Goal: Information Seeking & Learning: Learn about a topic

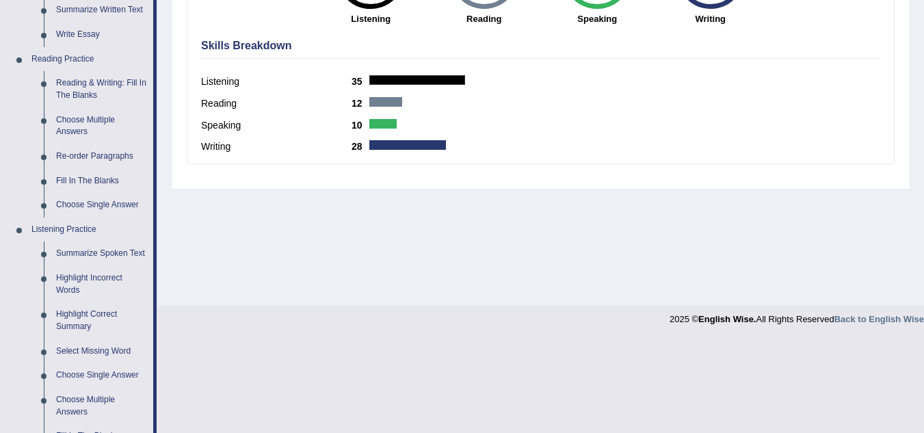
scroll to position [677, 0]
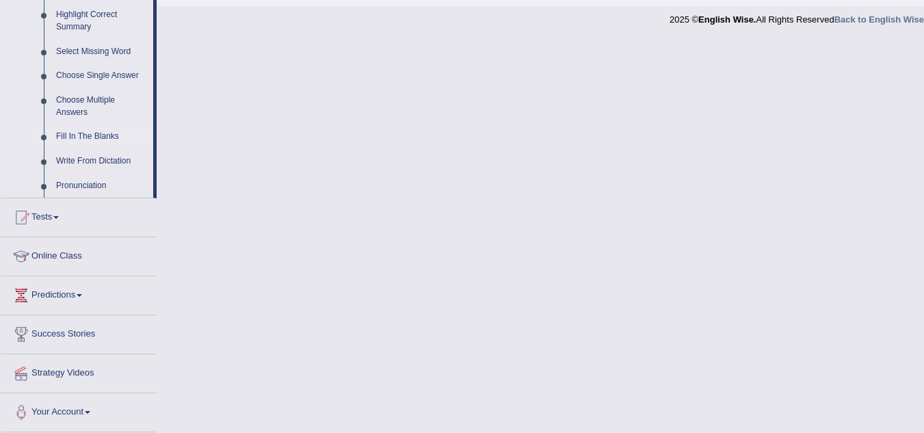
click at [108, 133] on link "Fill In The Blanks" at bounding box center [101, 136] width 103 height 25
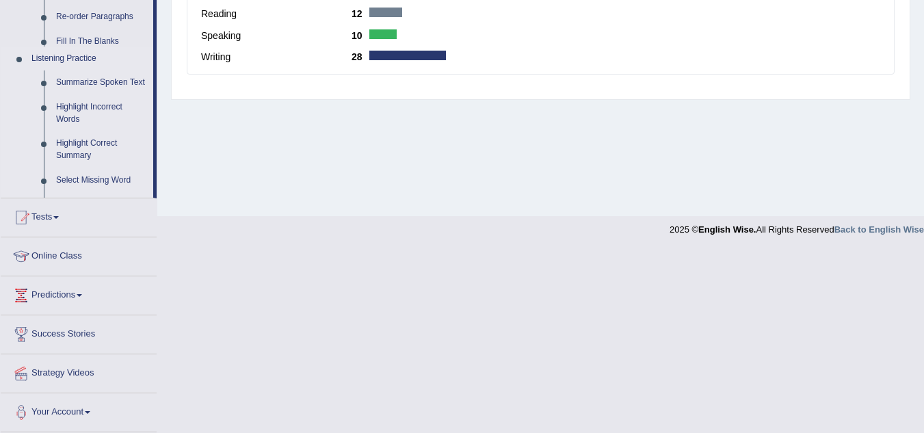
scroll to position [204, 0]
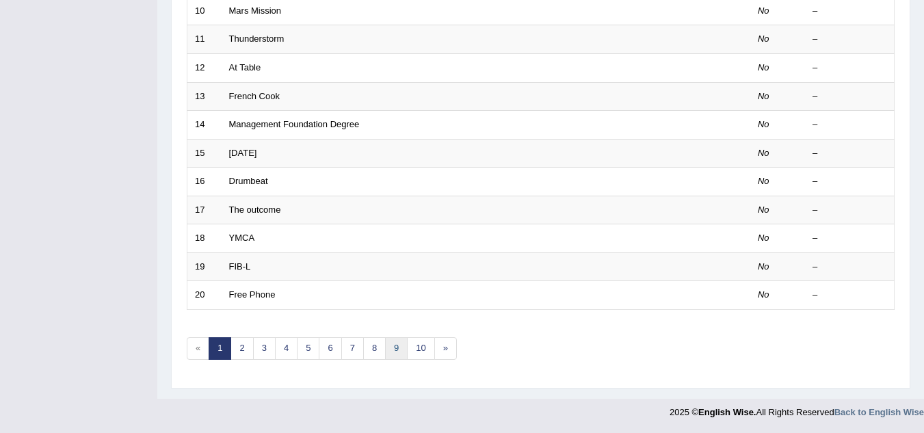
click at [396, 347] on link "9" at bounding box center [396, 348] width 23 height 23
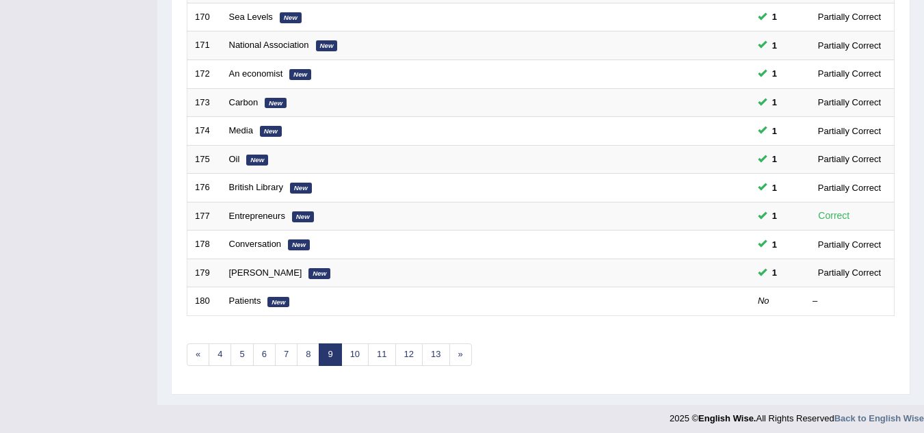
scroll to position [472, 0]
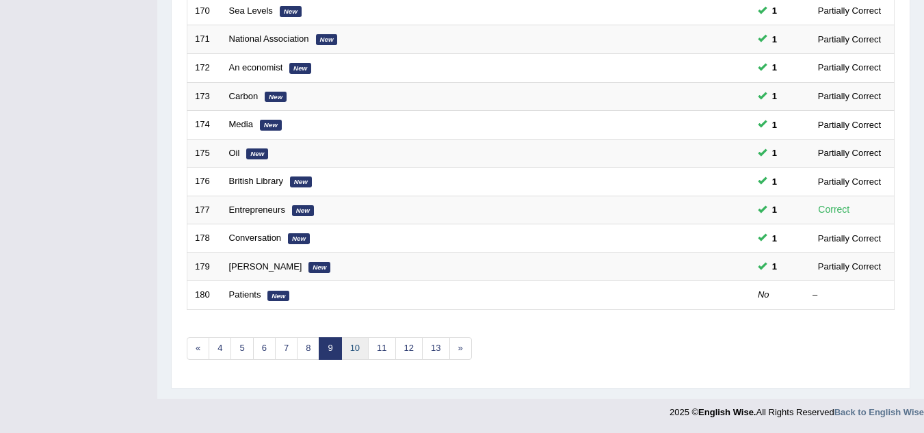
click at [354, 344] on link "10" at bounding box center [354, 348] width 27 height 23
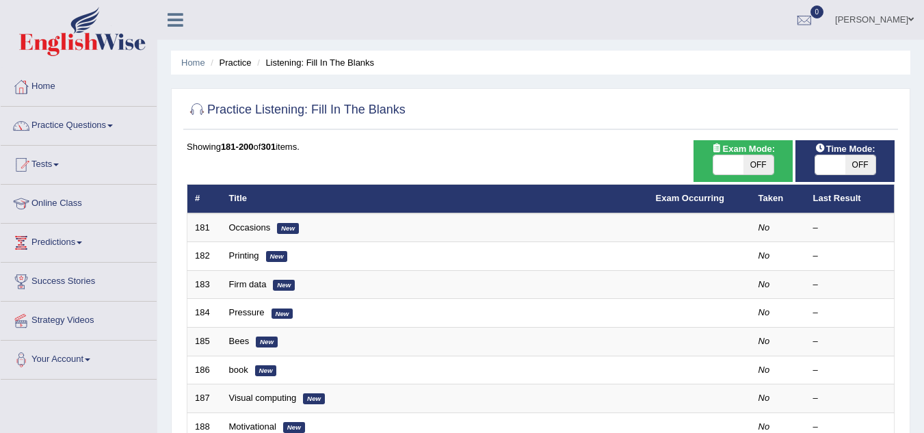
scroll to position [27, 0]
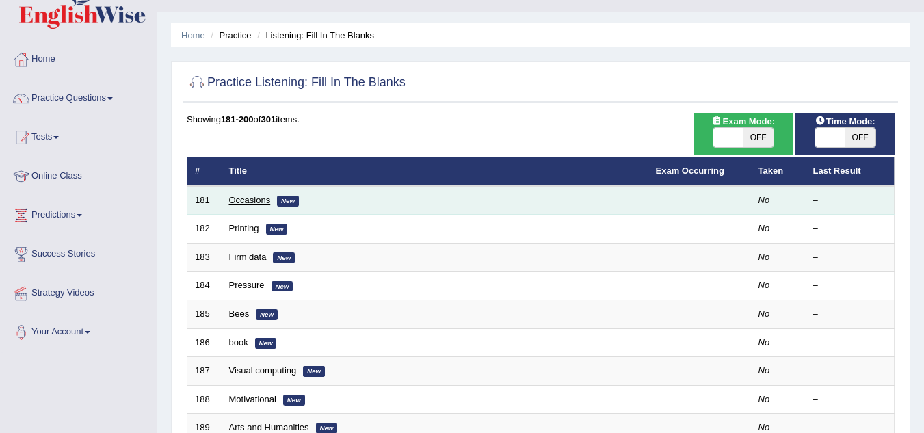
click at [257, 198] on link "Occasions" at bounding box center [250, 200] width 42 height 10
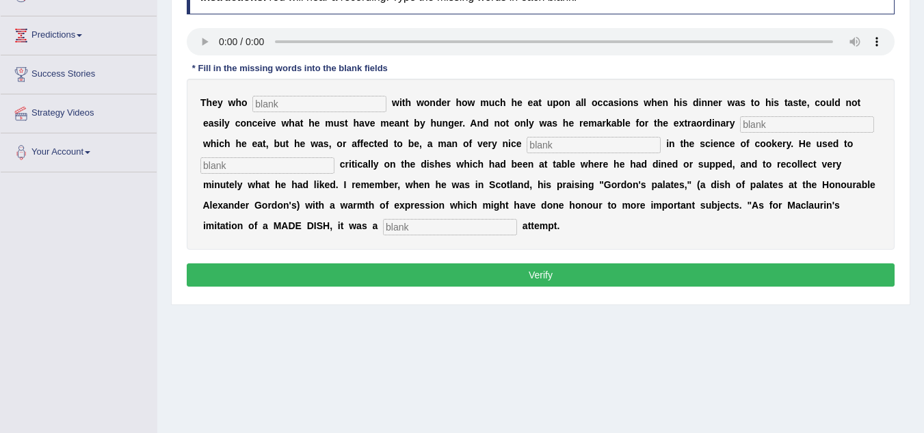
scroll to position [148, 0]
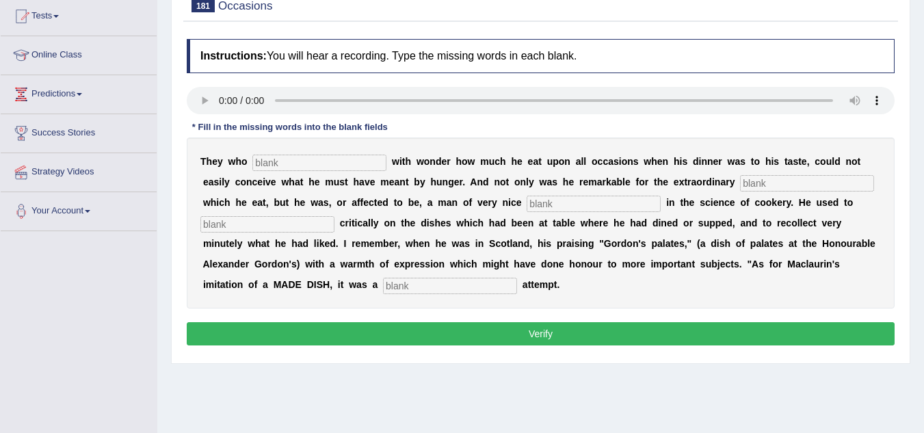
click at [375, 167] on input "text" at bounding box center [319, 162] width 134 height 16
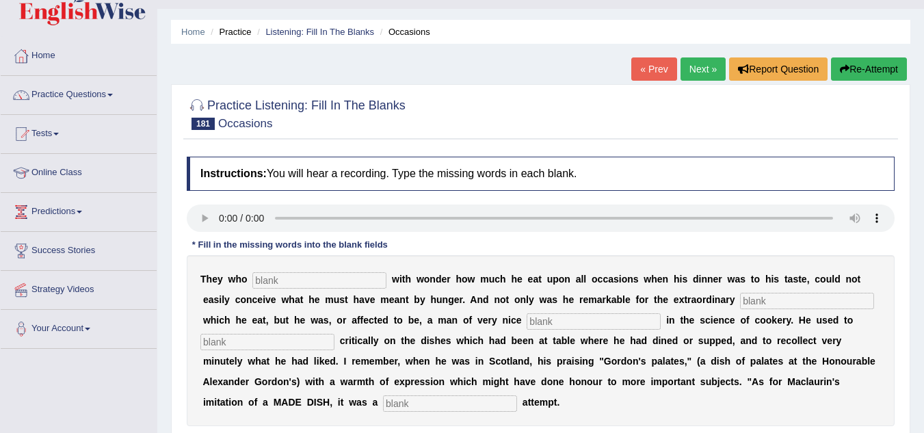
scroll to position [0, 0]
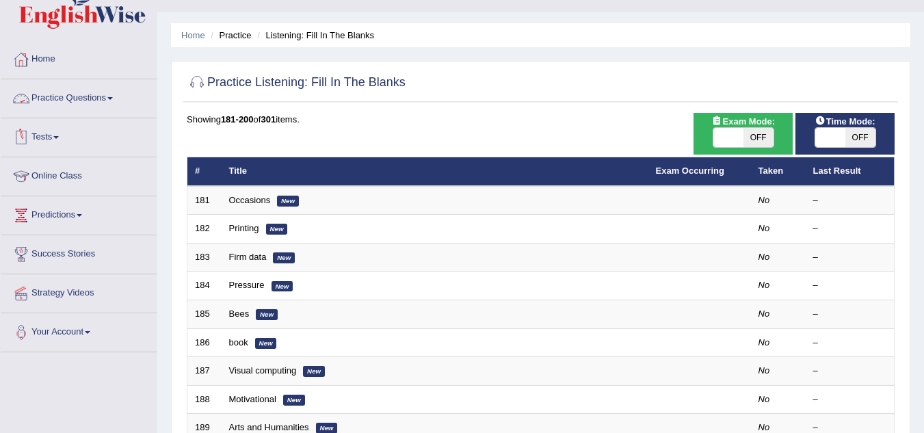
click at [57, 137] on link "Tests" at bounding box center [79, 135] width 156 height 34
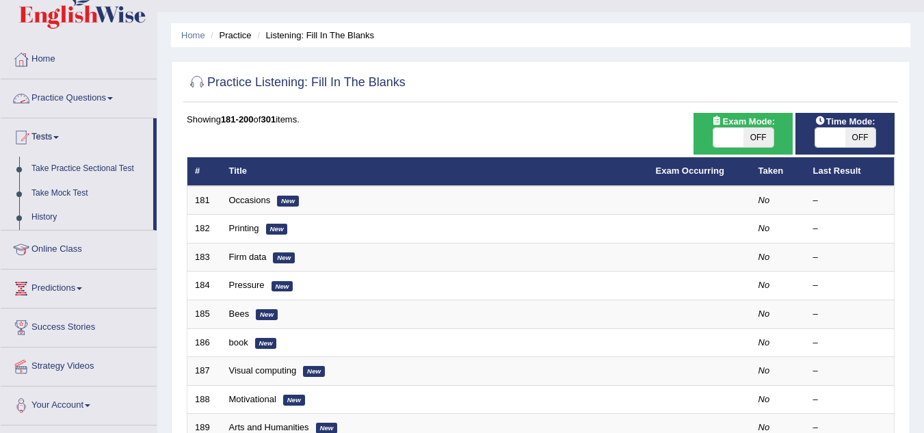
click at [116, 93] on link "Practice Questions" at bounding box center [79, 96] width 156 height 34
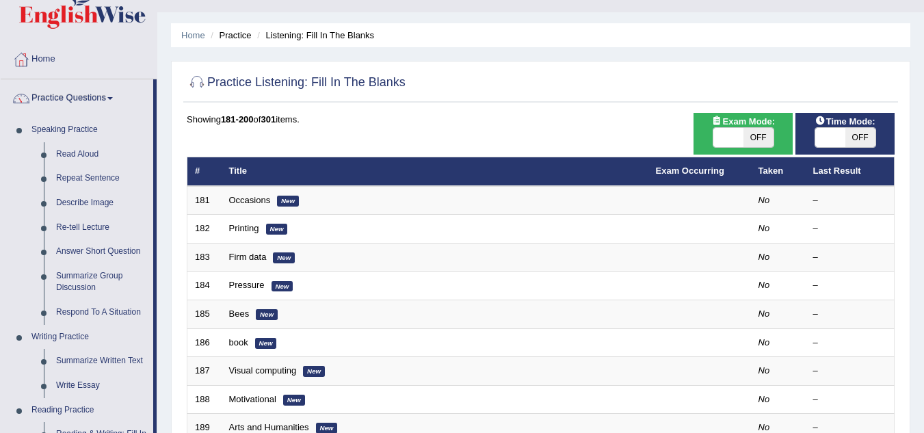
scroll to position [405, 0]
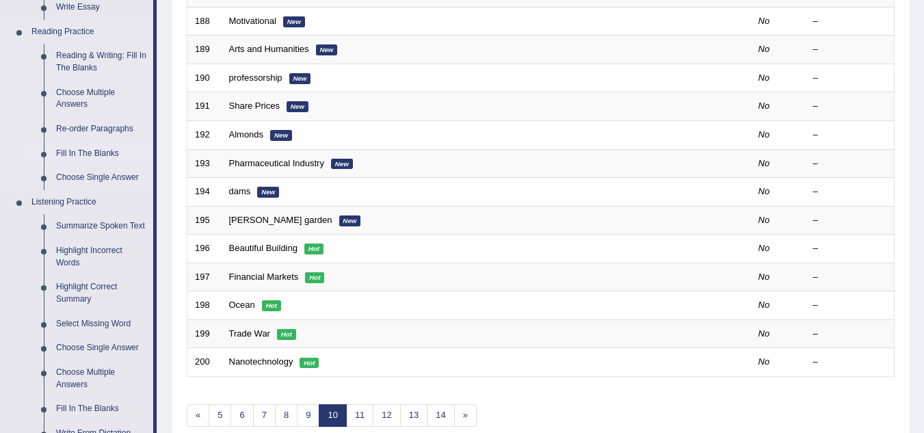
click at [94, 149] on link "Fill In The Blanks" at bounding box center [101, 154] width 103 height 25
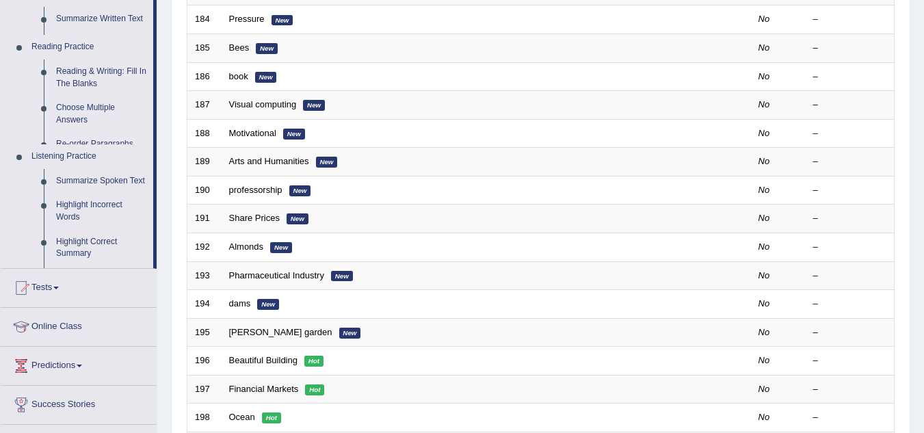
scroll to position [197, 0]
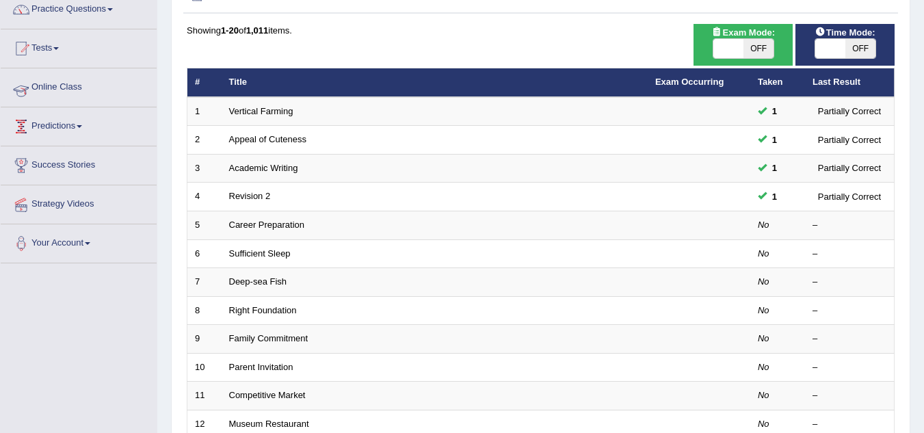
scroll to position [219, 0]
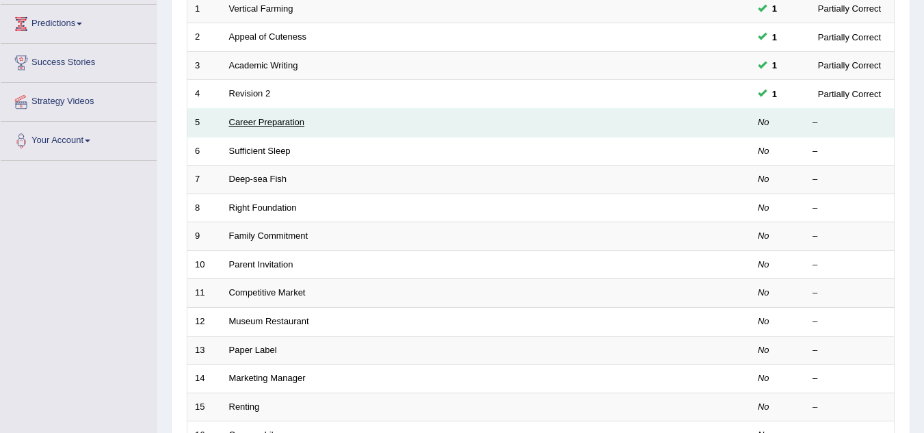
click at [292, 123] on link "Career Preparation" at bounding box center [267, 122] width 76 height 10
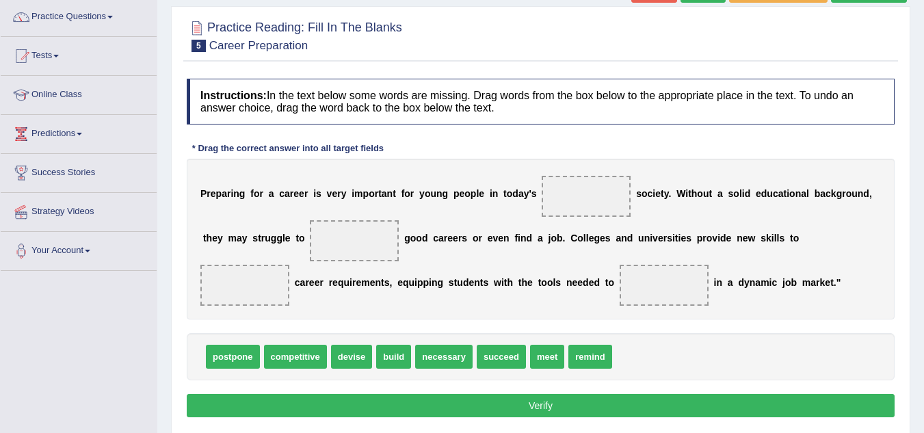
scroll to position [183, 0]
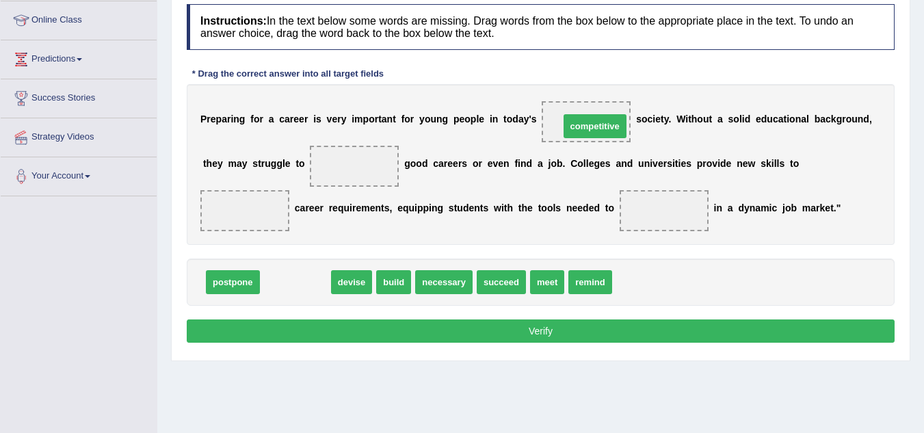
drag, startPoint x: 309, startPoint y: 282, endPoint x: 608, endPoint y: 126, distance: 337.6
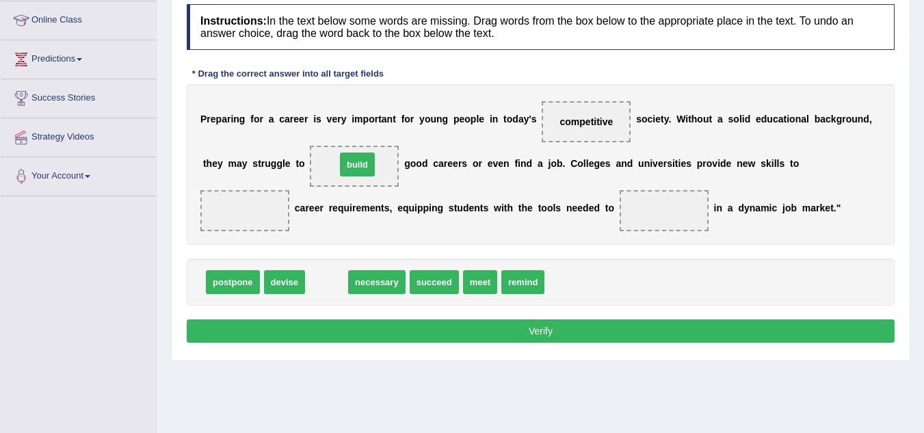
drag, startPoint x: 318, startPoint y: 286, endPoint x: 349, endPoint y: 168, distance: 122.2
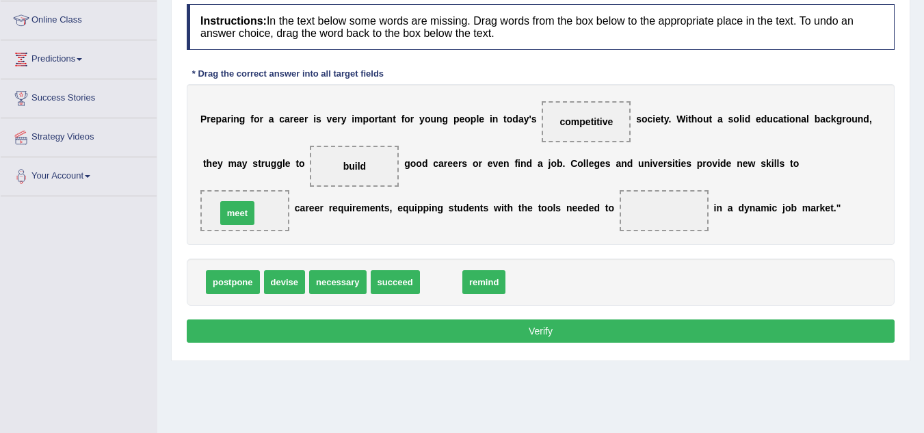
drag, startPoint x: 442, startPoint y: 291, endPoint x: 238, endPoint y: 221, distance: 215.1
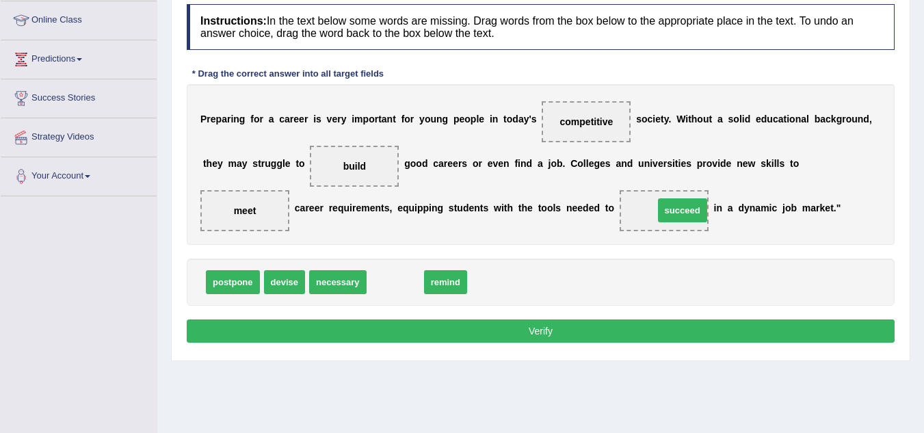
drag, startPoint x: 402, startPoint y: 275, endPoint x: 688, endPoint y: 204, distance: 295.3
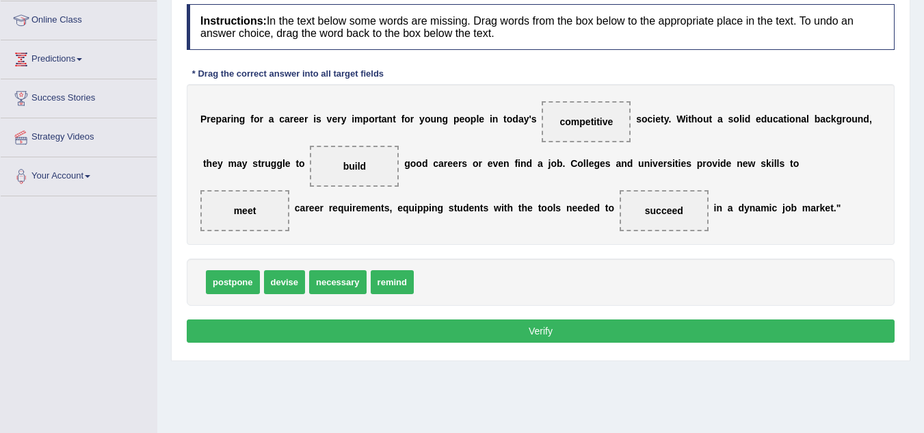
click at [638, 327] on button "Verify" at bounding box center [541, 330] width 708 height 23
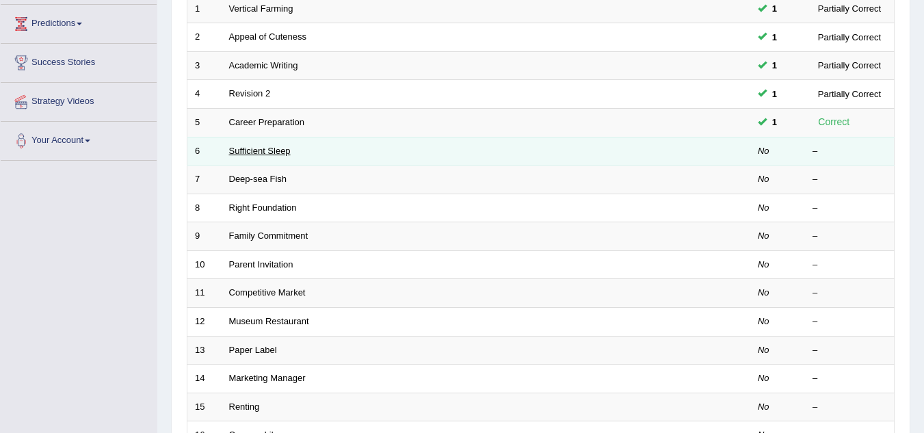
click at [265, 152] on link "Sufficient Sleep" at bounding box center [260, 151] width 62 height 10
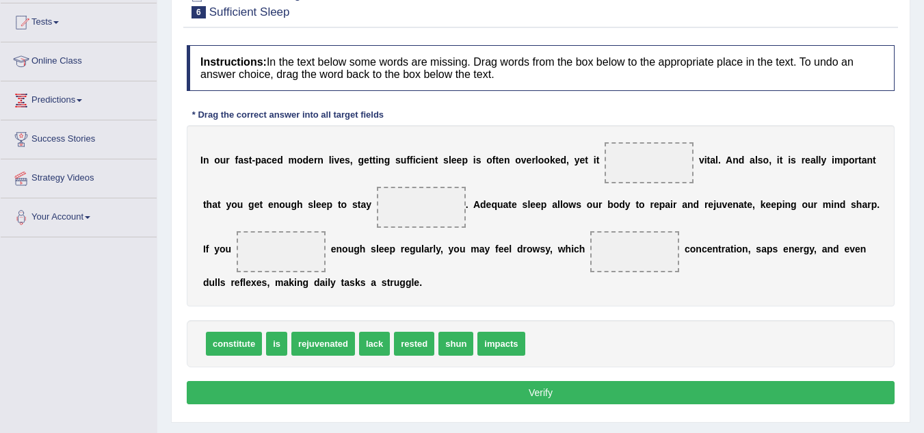
scroll to position [144, 0]
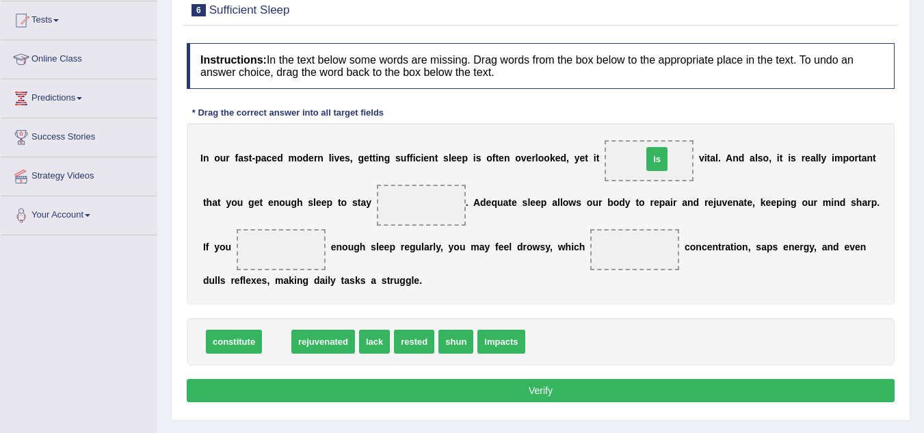
drag, startPoint x: 277, startPoint y: 343, endPoint x: 657, endPoint y: 161, distance: 421.6
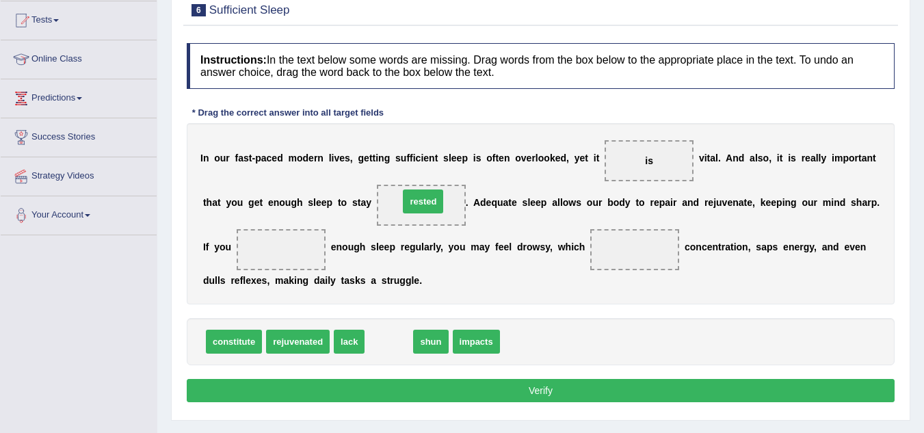
drag, startPoint x: 389, startPoint y: 341, endPoint x: 423, endPoint y: 201, distance: 144.2
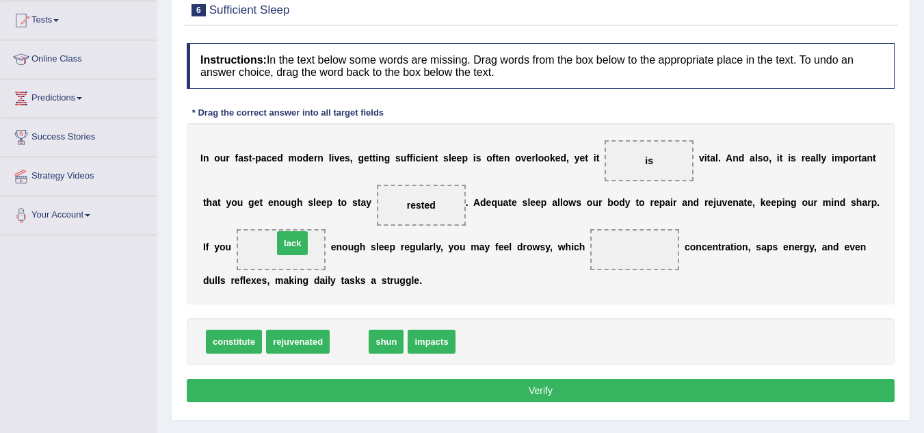
drag, startPoint x: 351, startPoint y: 351, endPoint x: 294, endPoint y: 252, distance: 113.6
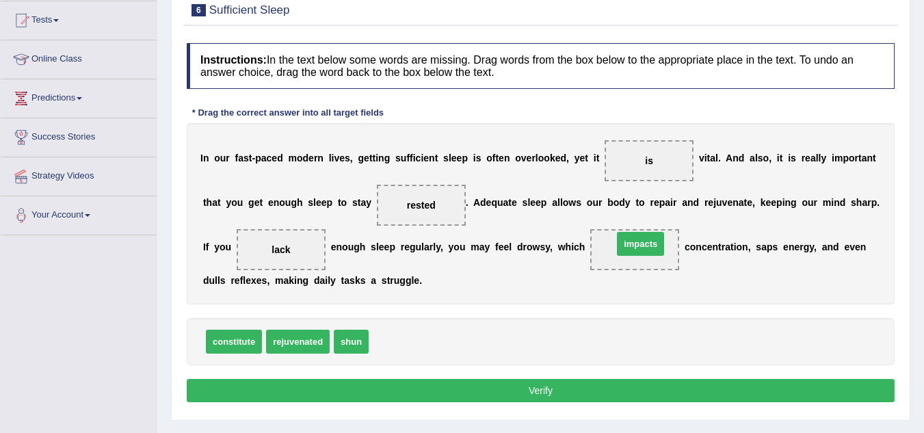
drag, startPoint x: 397, startPoint y: 346, endPoint x: 641, endPoint y: 248, distance: 262.9
click at [519, 384] on button "Verify" at bounding box center [541, 390] width 708 height 23
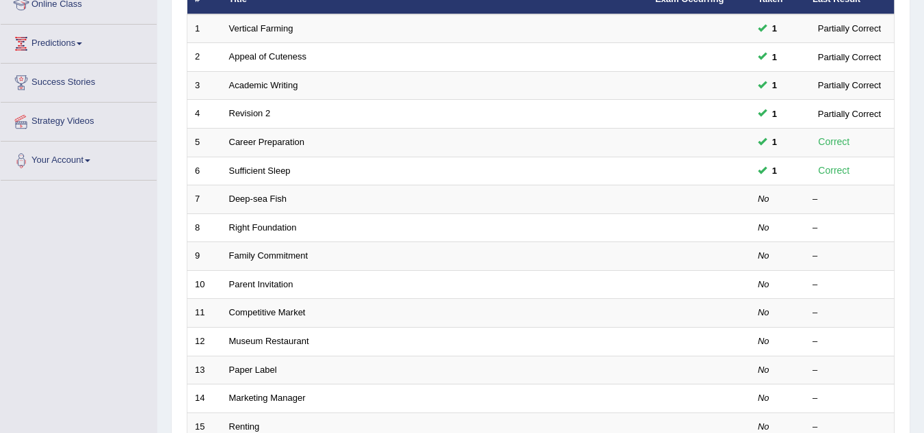
scroll to position [226, 0]
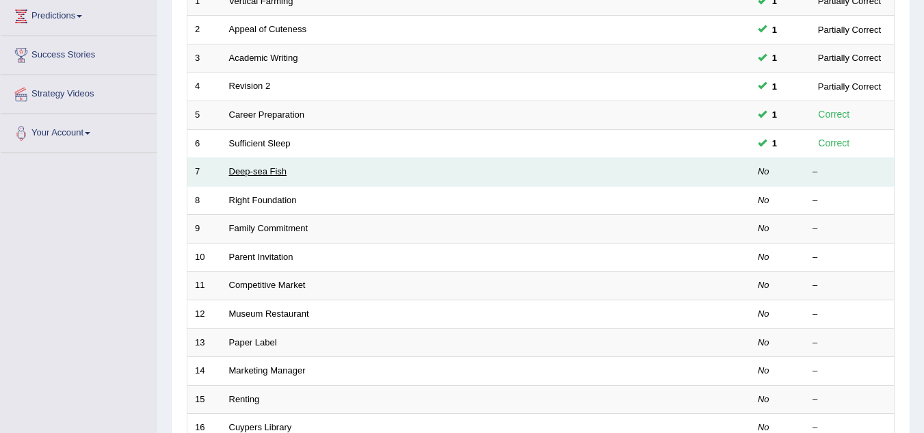
click at [279, 174] on link "Deep-sea Fish" at bounding box center [258, 171] width 58 height 10
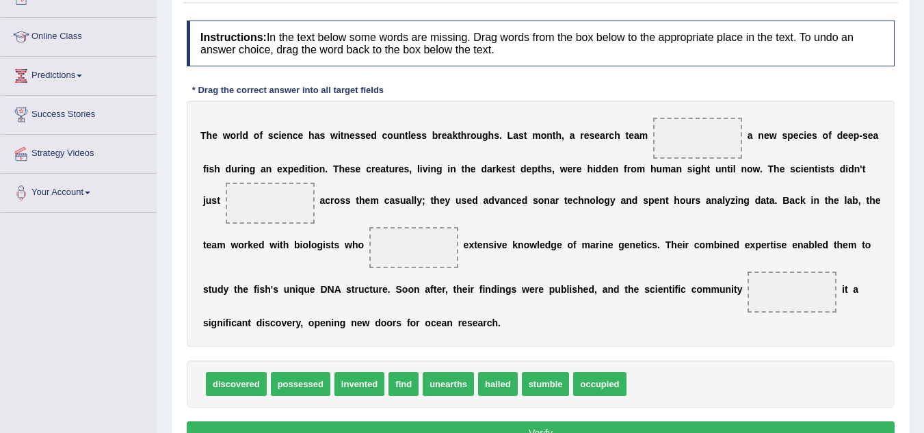
scroll to position [246, 0]
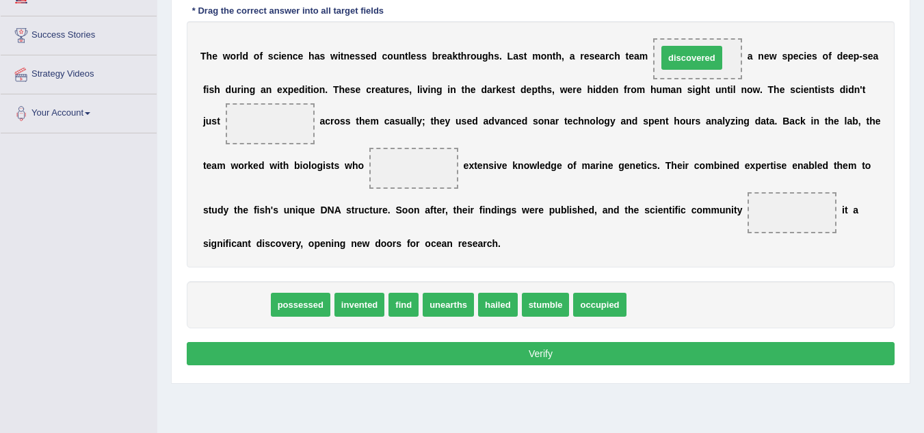
drag, startPoint x: 229, startPoint y: 302, endPoint x: 684, endPoint y: 55, distance: 517.9
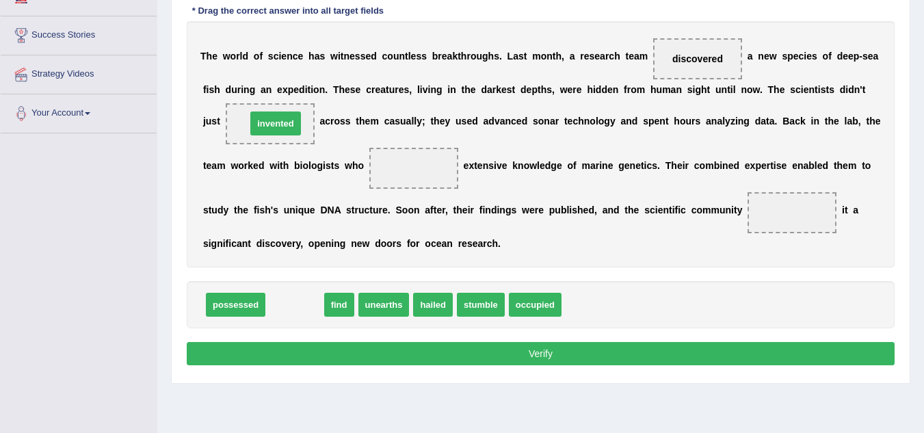
drag, startPoint x: 303, startPoint y: 306, endPoint x: 284, endPoint y: 125, distance: 182.2
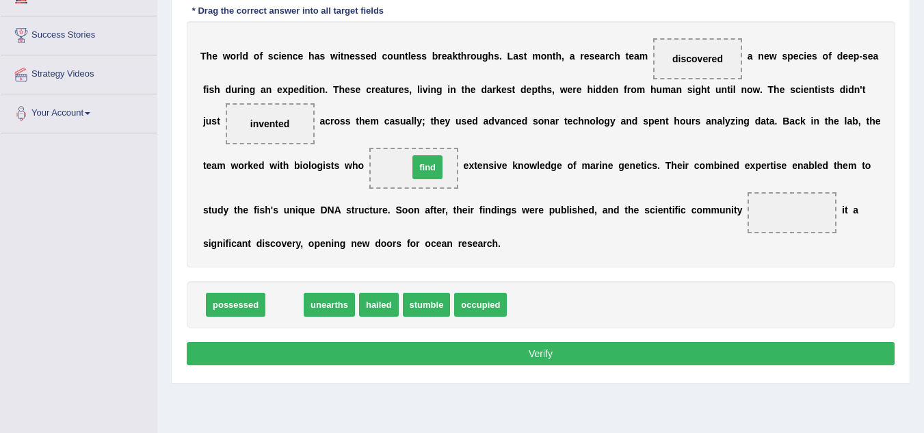
drag, startPoint x: 284, startPoint y: 305, endPoint x: 427, endPoint y: 167, distance: 198.2
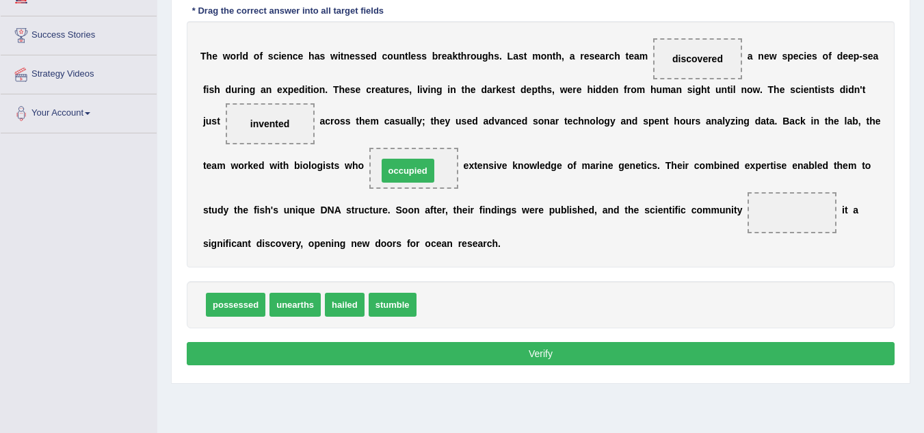
drag, startPoint x: 450, startPoint y: 305, endPoint x: 411, endPoint y: 171, distance: 139.5
drag, startPoint x: 446, startPoint y: 308, endPoint x: 808, endPoint y: 209, distance: 374.8
click at [684, 355] on button "Verify" at bounding box center [541, 353] width 708 height 23
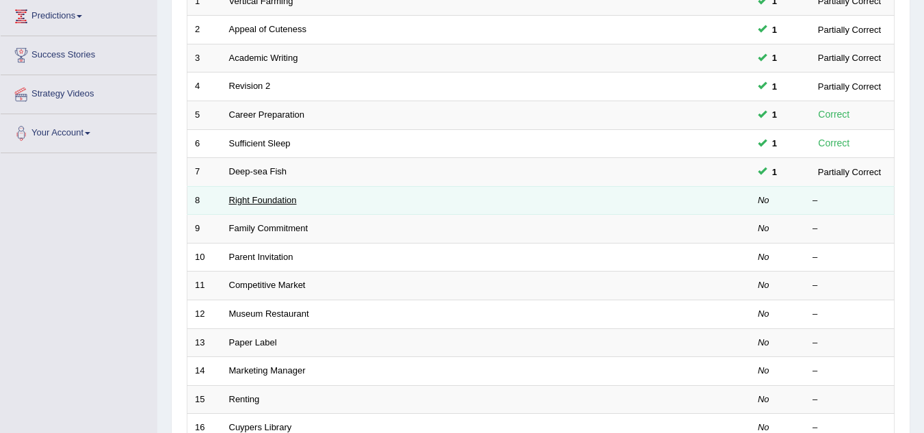
click at [278, 200] on link "Right Foundation" at bounding box center [263, 200] width 68 height 10
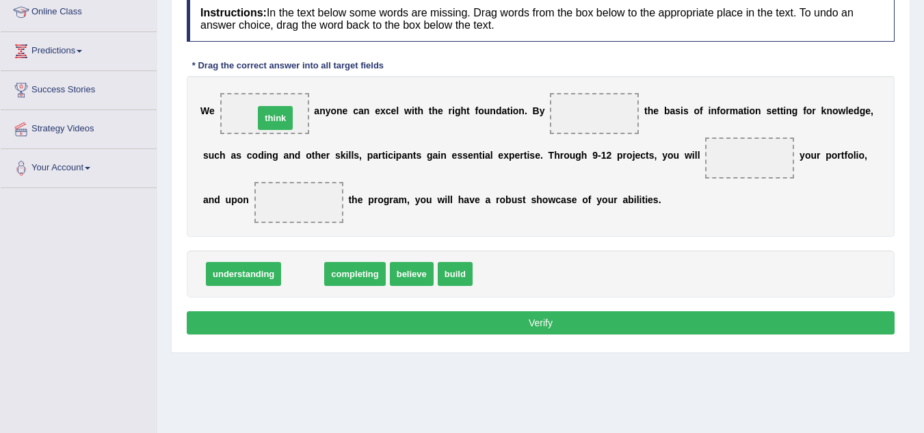
drag, startPoint x: 305, startPoint y: 278, endPoint x: 278, endPoint y: 122, distance: 158.2
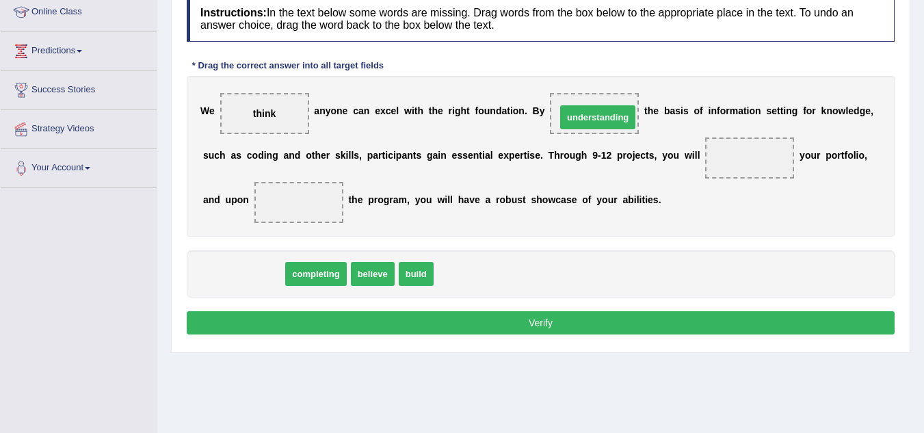
drag, startPoint x: 240, startPoint y: 272, endPoint x: 594, endPoint y: 115, distance: 387.4
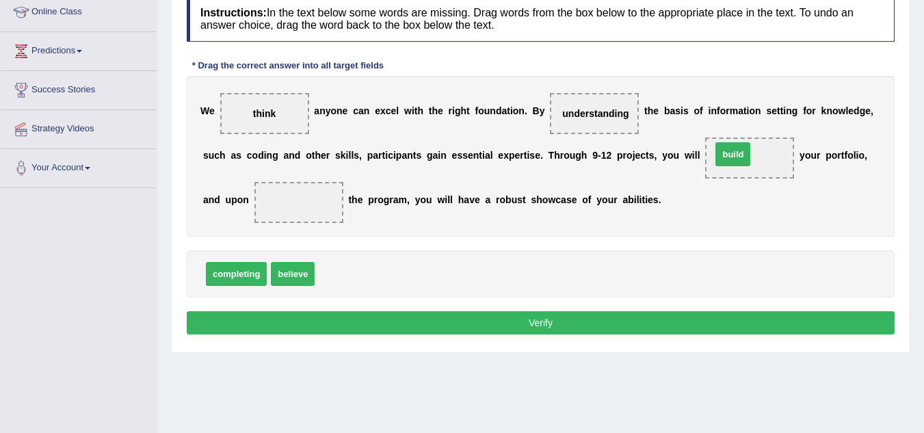
drag, startPoint x: 336, startPoint y: 278, endPoint x: 732, endPoint y: 158, distance: 414.1
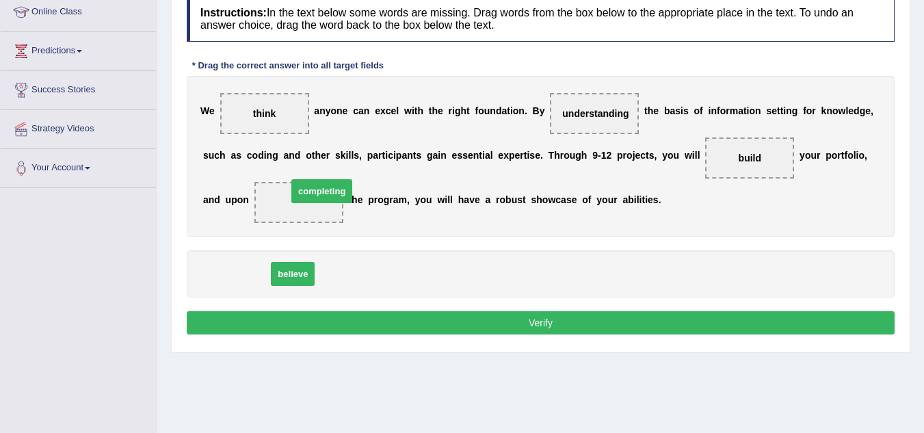
drag, startPoint x: 232, startPoint y: 279, endPoint x: 311, endPoint y: 202, distance: 110.2
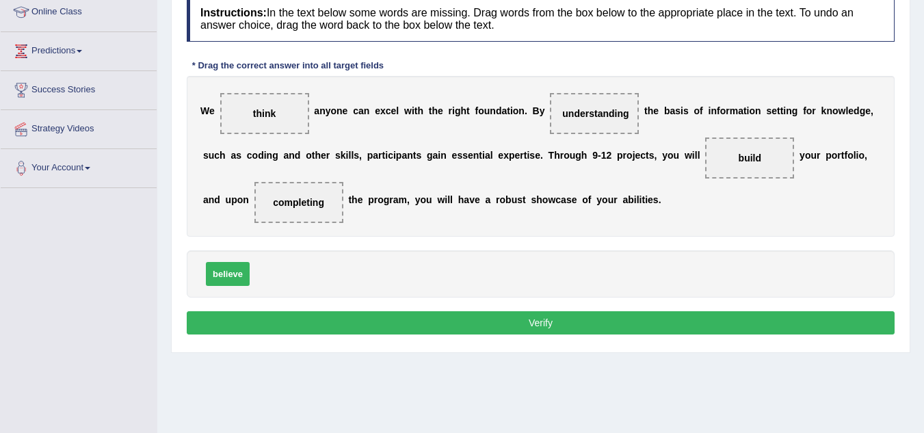
click at [375, 317] on button "Verify" at bounding box center [541, 322] width 708 height 23
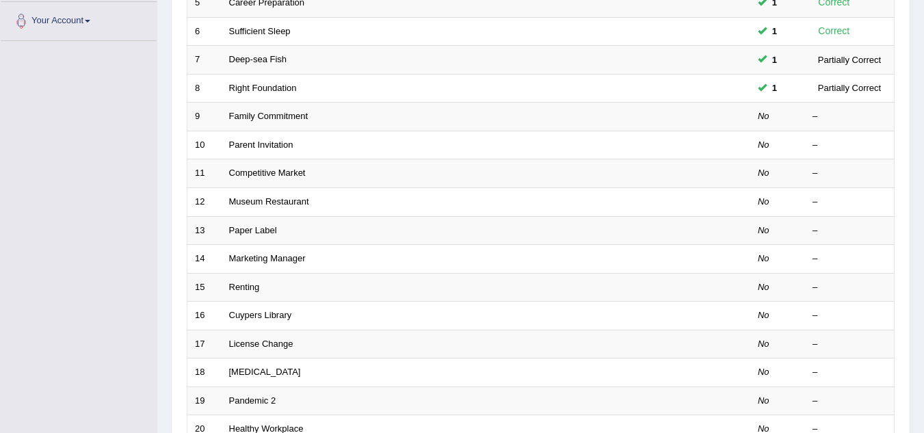
scroll to position [336, 0]
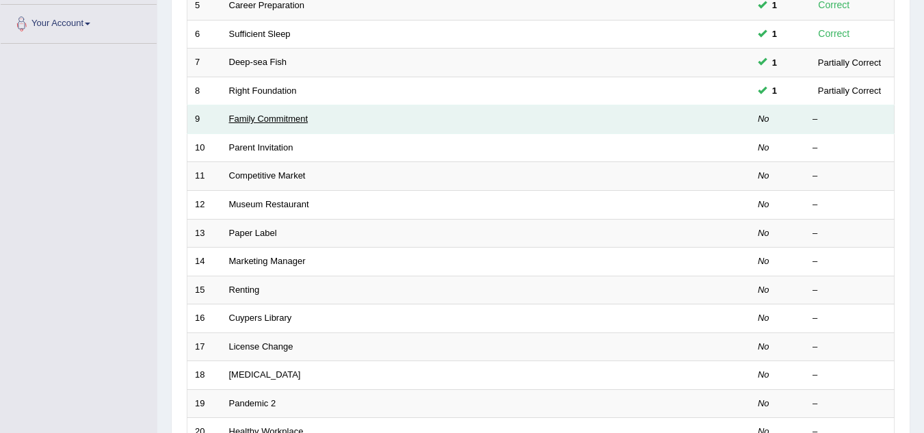
click at [289, 121] on link "Family Commitment" at bounding box center [268, 118] width 79 height 10
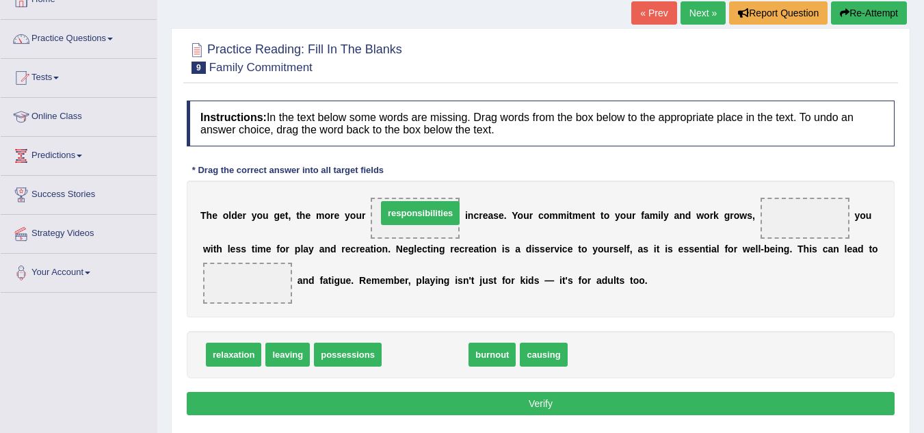
drag, startPoint x: 425, startPoint y: 359, endPoint x: 420, endPoint y: 217, distance: 141.6
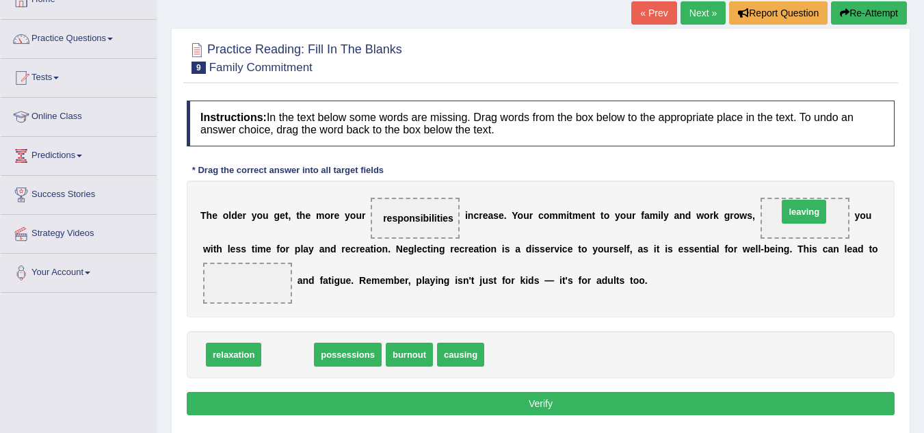
drag, startPoint x: 295, startPoint y: 360, endPoint x: 811, endPoint y: 218, distance: 535.2
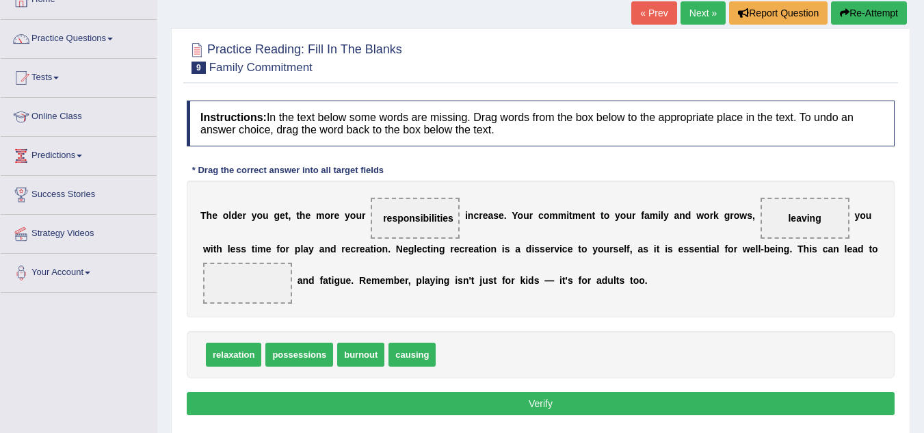
click at [355, 357] on span "burnout" at bounding box center [360, 354] width 47 height 24
drag, startPoint x: 355, startPoint y: 357, endPoint x: 245, endPoint y: 284, distance: 131.6
click at [351, 392] on button "Verify" at bounding box center [541, 403] width 708 height 23
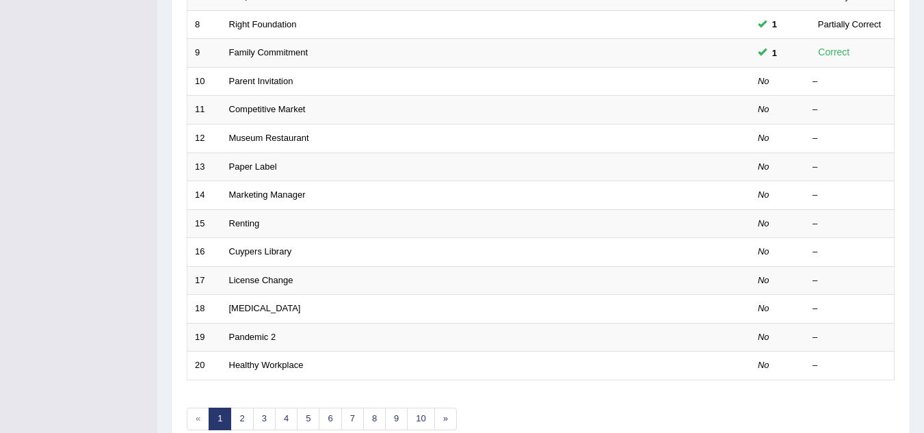
scroll to position [336, 0]
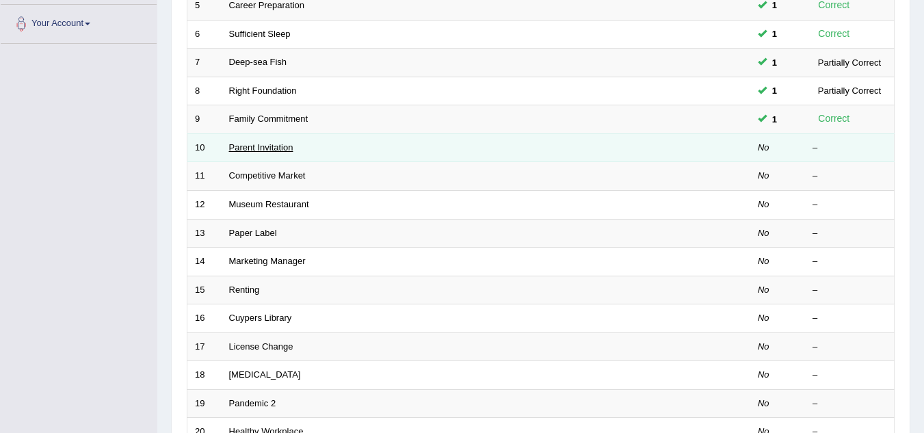
click at [265, 148] on link "Parent Invitation" at bounding box center [261, 147] width 64 height 10
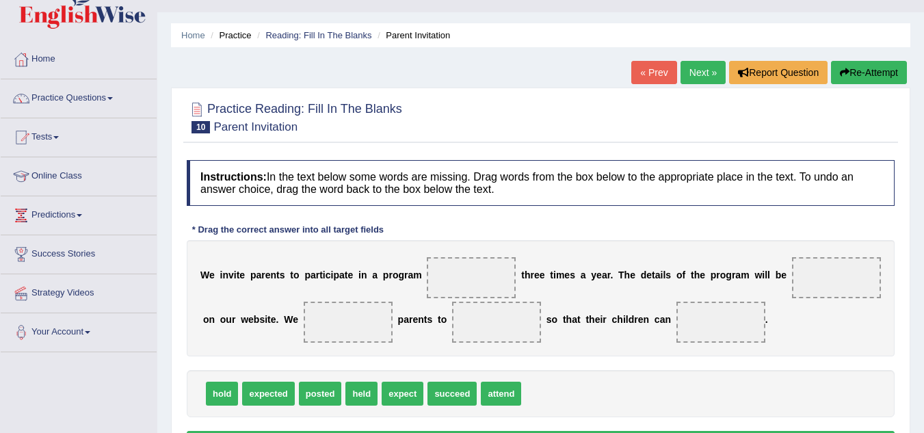
scroll to position [109, 0]
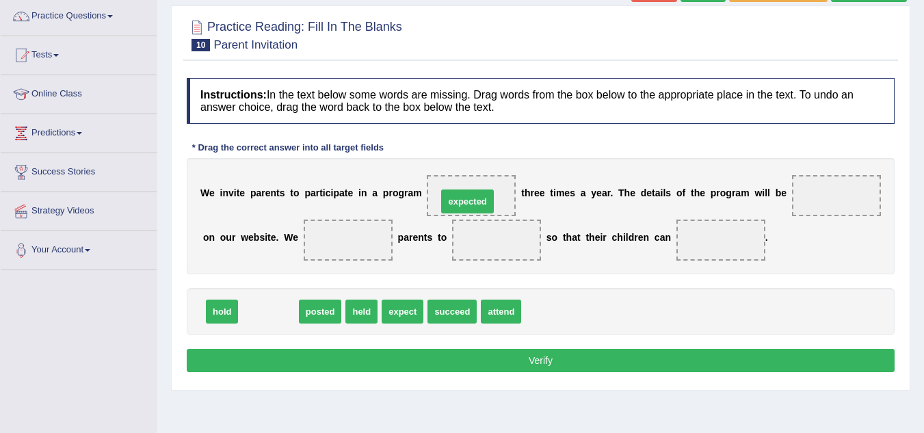
drag, startPoint x: 278, startPoint y: 312, endPoint x: 476, endPoint y: 202, distance: 227.3
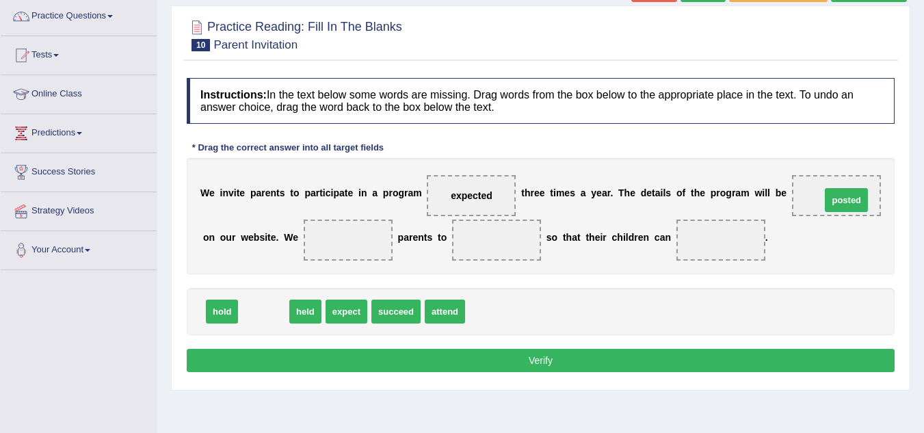
drag, startPoint x: 255, startPoint y: 314, endPoint x: 836, endPoint y: 203, distance: 591.7
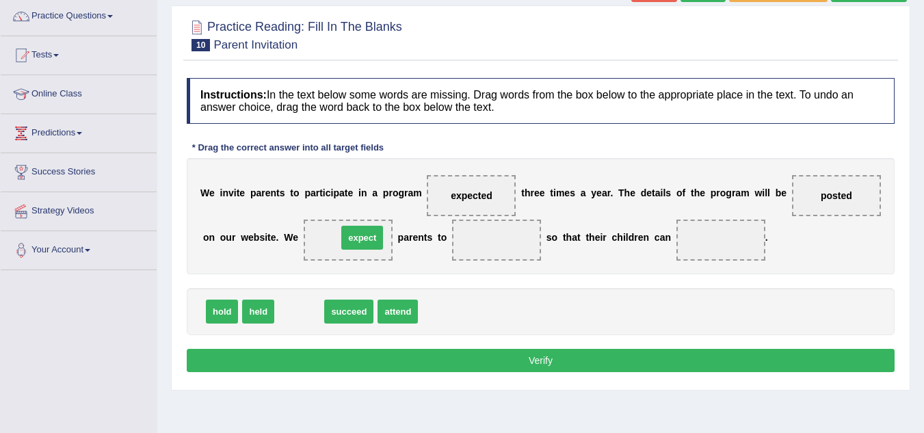
drag, startPoint x: 297, startPoint y: 312, endPoint x: 360, endPoint y: 238, distance: 97.0
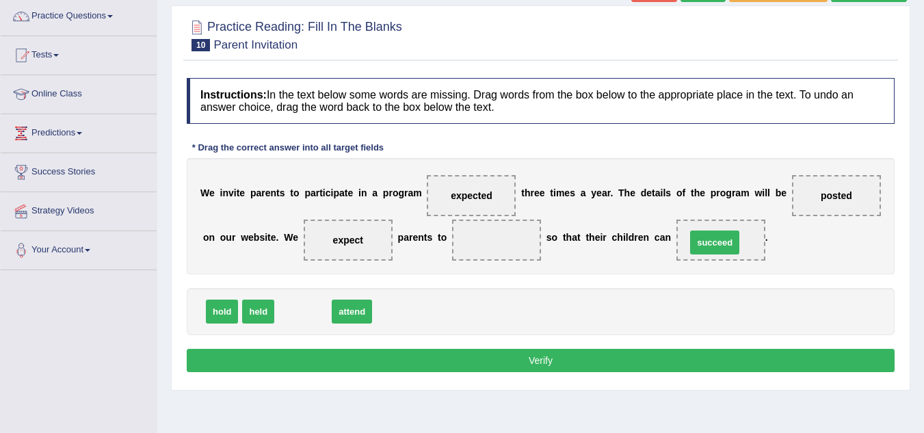
drag, startPoint x: 301, startPoint y: 314, endPoint x: 714, endPoint y: 245, distance: 419.3
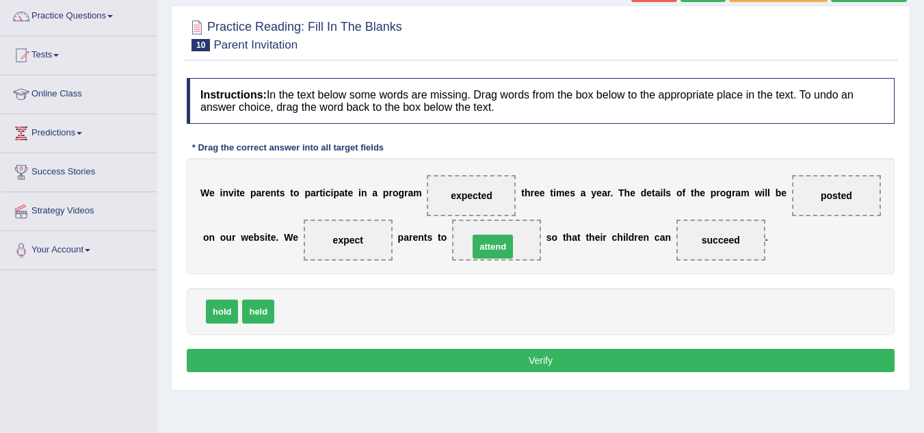
drag, startPoint x: 297, startPoint y: 319, endPoint x: 492, endPoint y: 253, distance: 204.9
click at [490, 357] on button "Verify" at bounding box center [541, 360] width 708 height 23
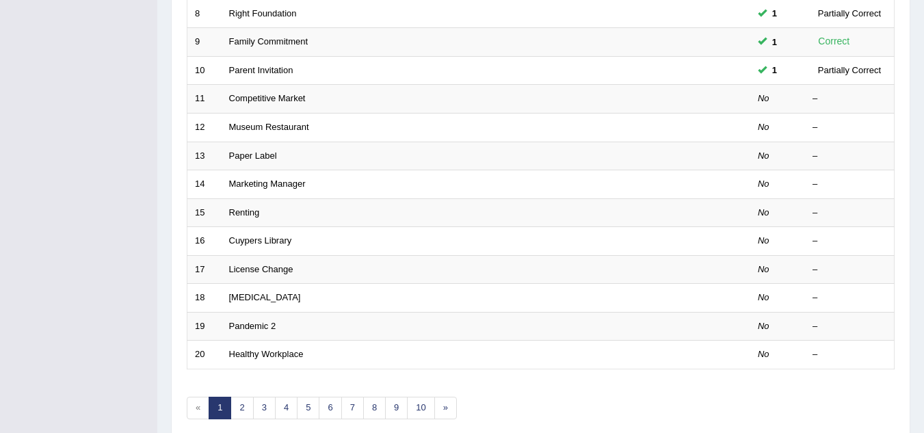
scroll to position [308, 0]
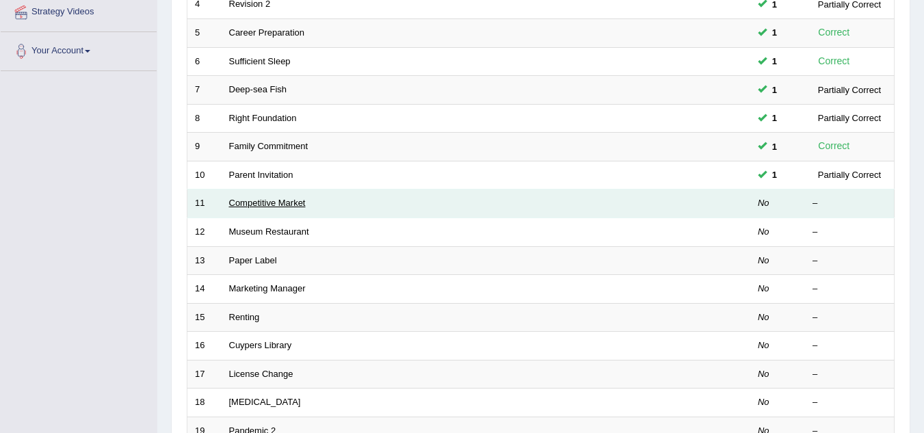
click at [273, 204] on link "Competitive Market" at bounding box center [267, 203] width 77 height 10
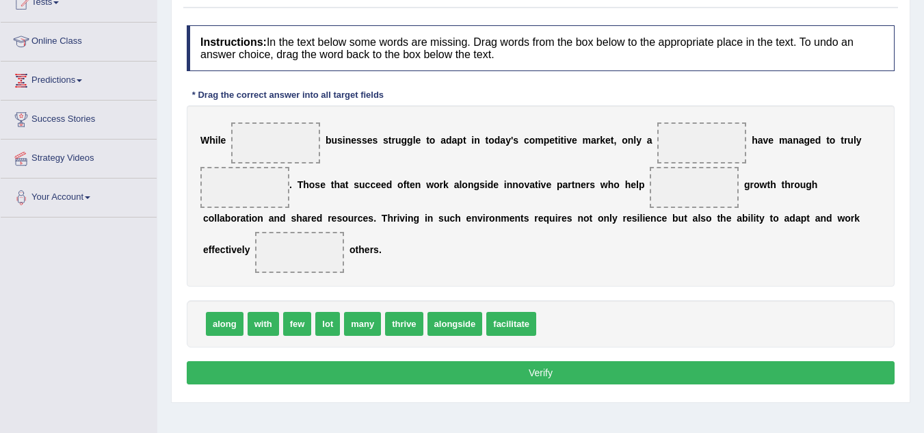
scroll to position [164, 0]
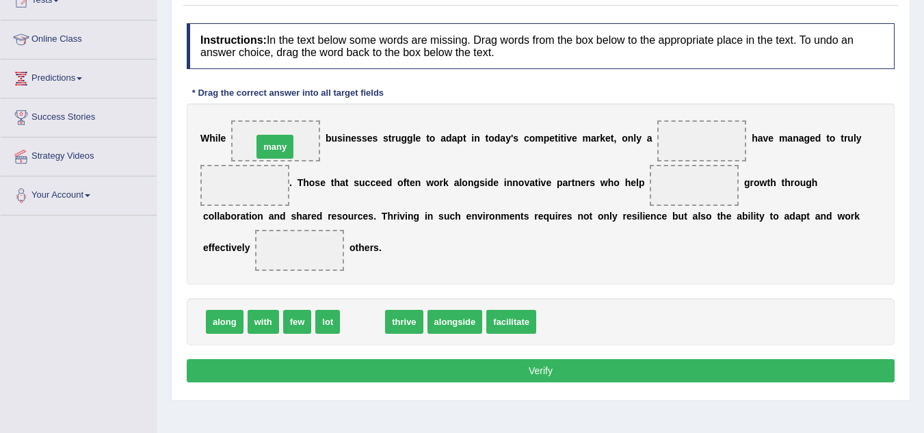
drag, startPoint x: 364, startPoint y: 323, endPoint x: 277, endPoint y: 148, distance: 195.7
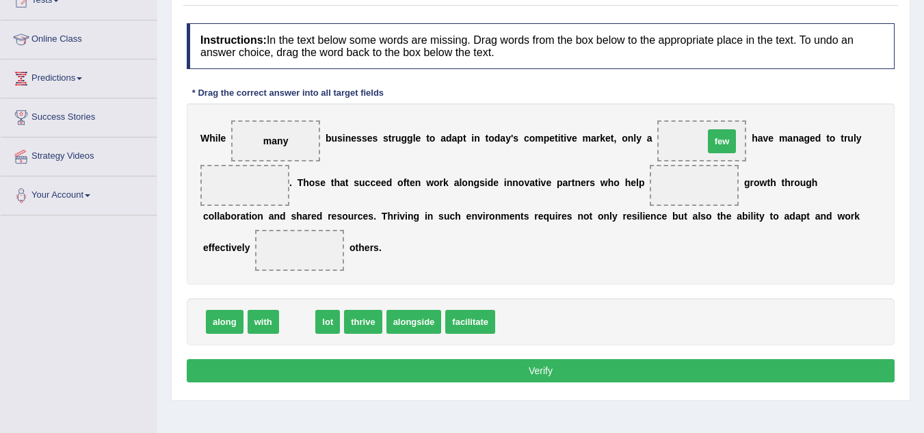
drag, startPoint x: 298, startPoint y: 319, endPoint x: 722, endPoint y: 137, distance: 461.2
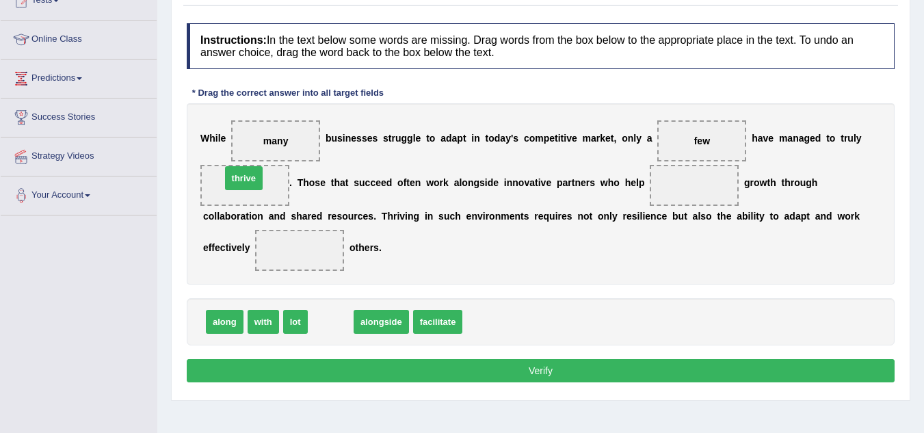
drag, startPoint x: 334, startPoint y: 327, endPoint x: 247, endPoint y: 185, distance: 166.6
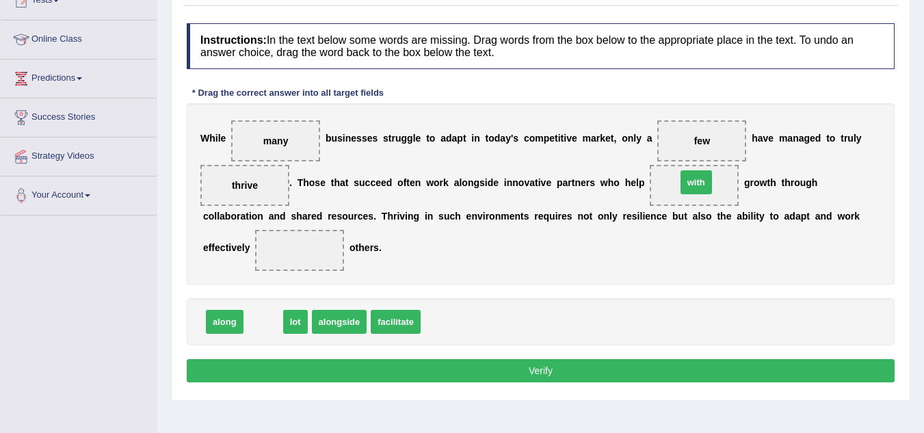
drag, startPoint x: 256, startPoint y: 327, endPoint x: 688, endPoint y: 187, distance: 454.6
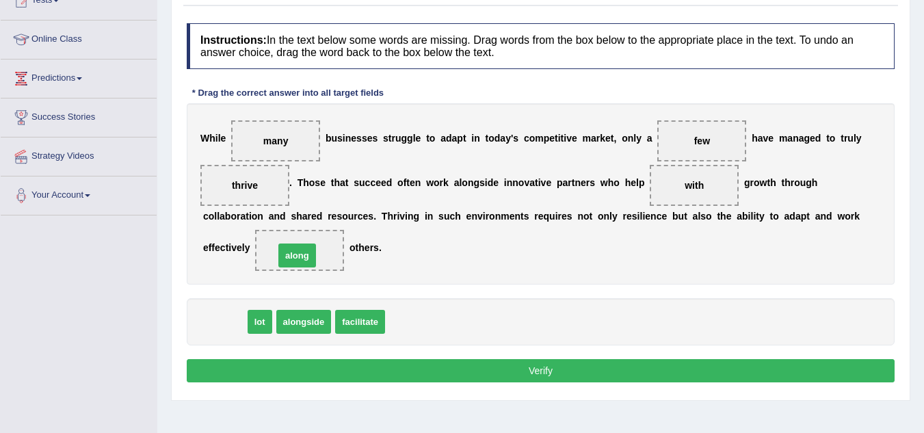
drag, startPoint x: 221, startPoint y: 323, endPoint x: 293, endPoint y: 256, distance: 98.7
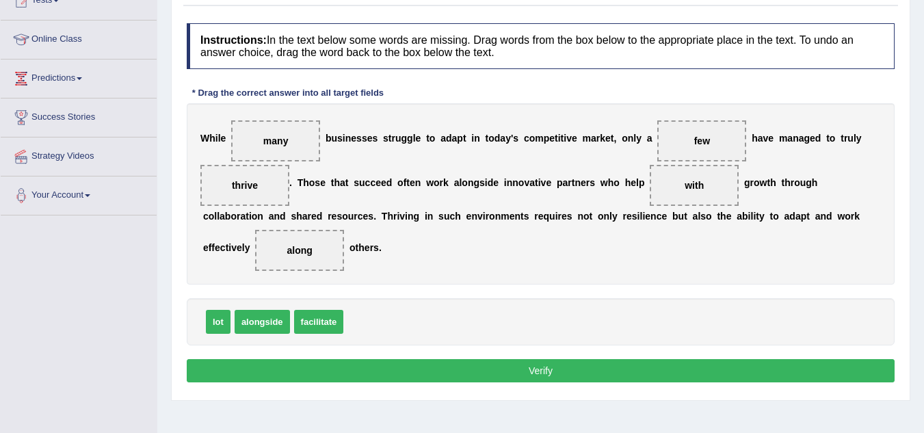
click at [473, 370] on button "Verify" at bounding box center [541, 370] width 708 height 23
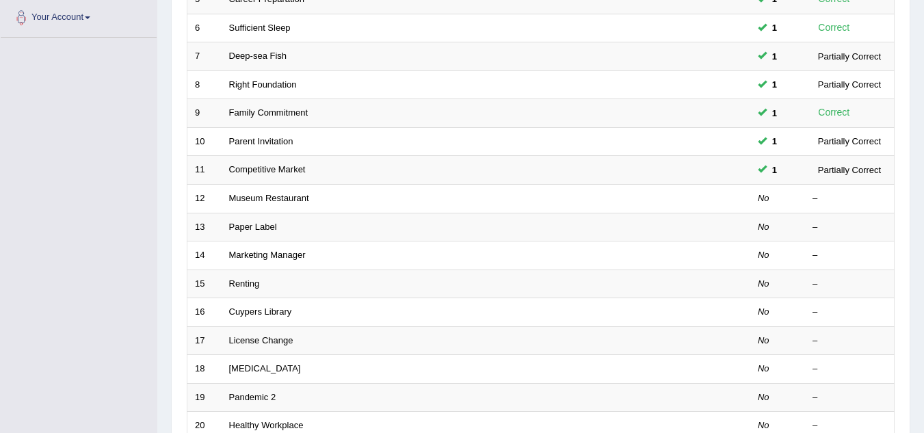
scroll to position [336, 0]
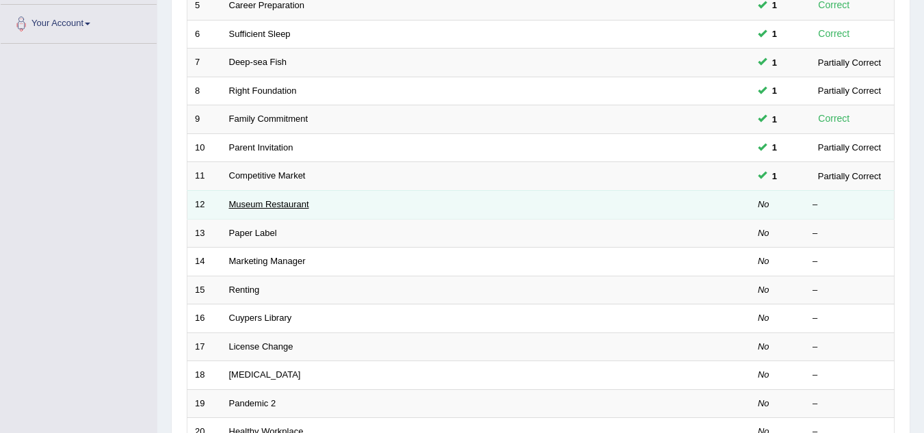
click at [285, 206] on link "Museum Restaurant" at bounding box center [269, 204] width 80 height 10
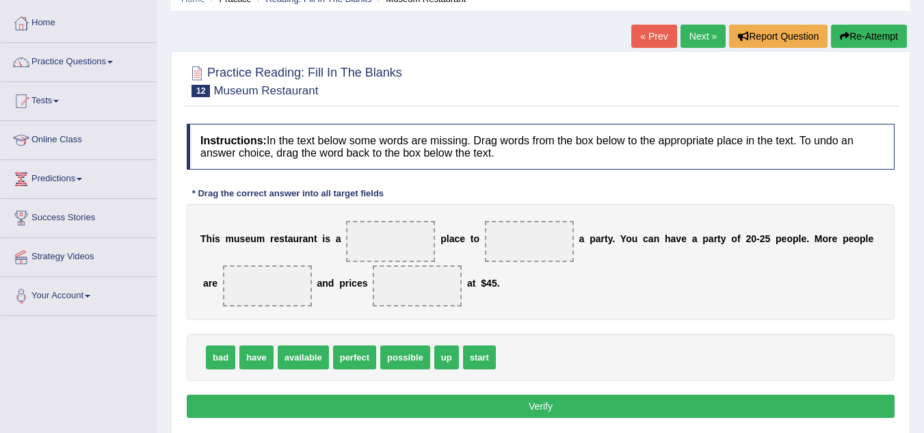
scroll to position [82, 0]
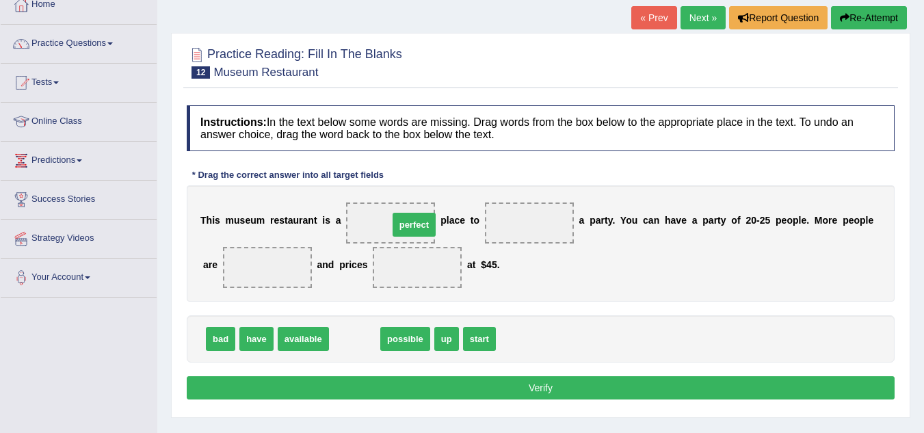
drag, startPoint x: 350, startPoint y: 339, endPoint x: 409, endPoint y: 225, distance: 128.7
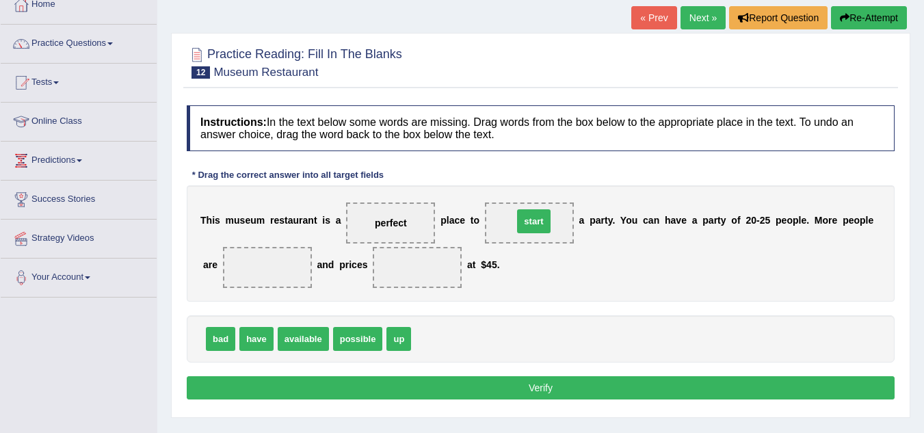
drag, startPoint x: 436, startPoint y: 338, endPoint x: 538, endPoint y: 220, distance: 155.6
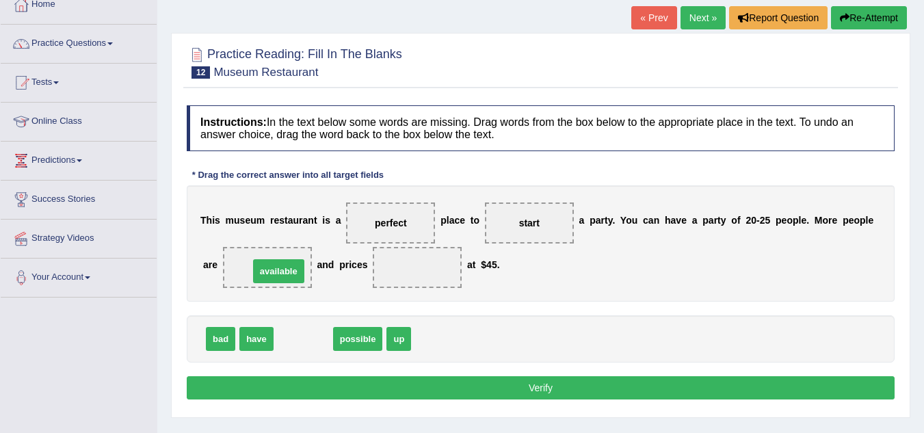
drag, startPoint x: 299, startPoint y: 341, endPoint x: 274, endPoint y: 273, distance: 72.0
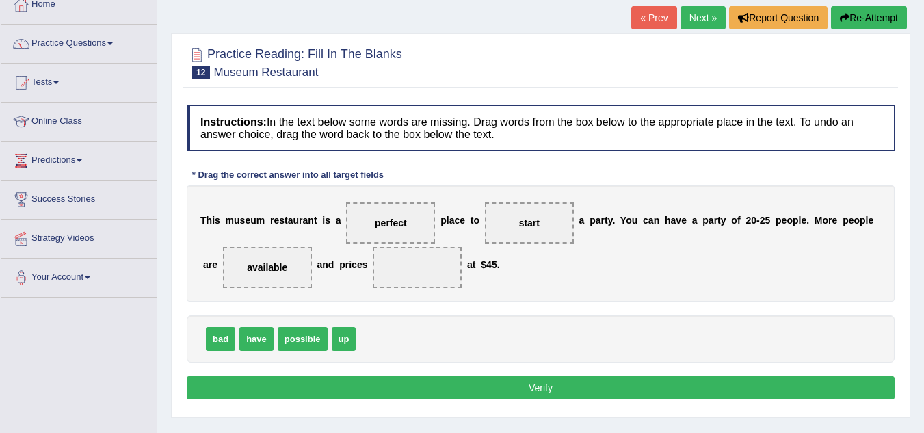
drag, startPoint x: 554, startPoint y: 219, endPoint x: 496, endPoint y: 243, distance: 62.6
click at [496, 243] on div "T h i s m u s e u m r e s t a u r a n t i s a perfect p l a c e t o start a p a…" at bounding box center [541, 243] width 708 height 116
drag, startPoint x: 528, startPoint y: 221, endPoint x: 407, endPoint y: 265, distance: 128.9
drag, startPoint x: 256, startPoint y: 343, endPoint x: 534, endPoint y: 224, distance: 302.0
click at [542, 386] on button "Verify" at bounding box center [541, 387] width 708 height 23
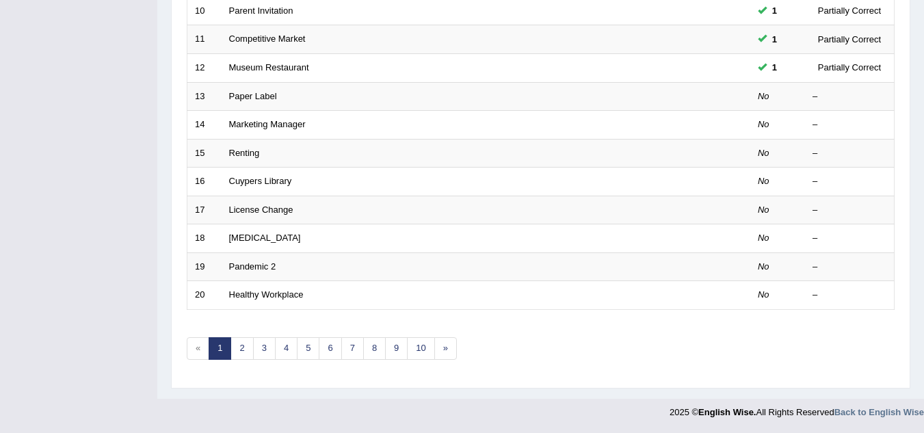
scroll to position [445, 0]
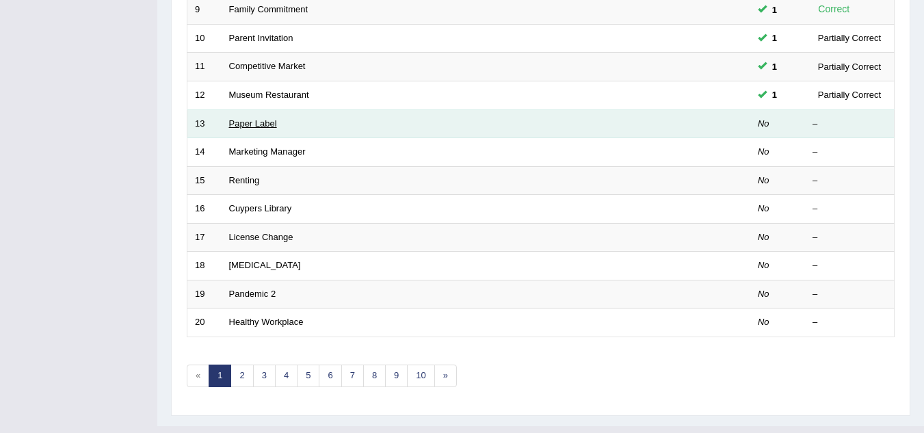
click at [265, 126] on link "Paper Label" at bounding box center [253, 123] width 48 height 10
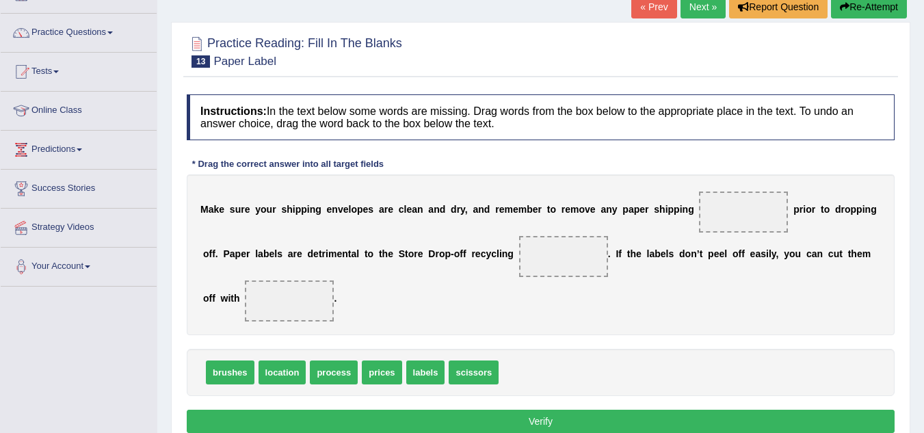
scroll to position [120, 0]
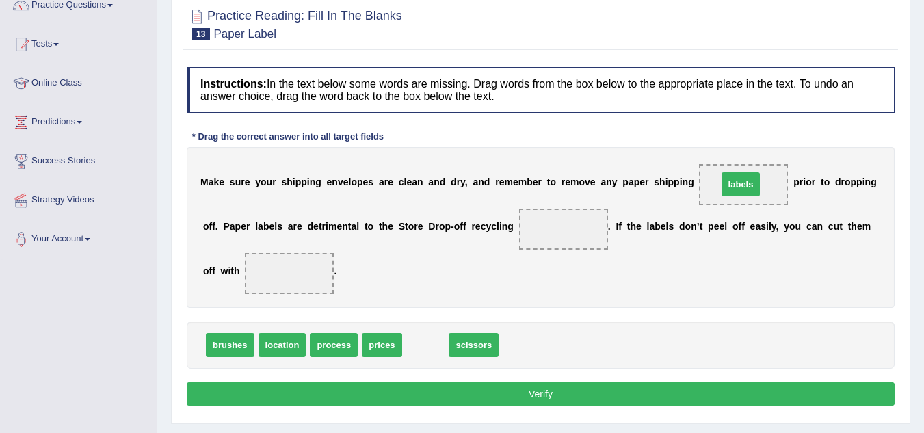
drag, startPoint x: 437, startPoint y: 343, endPoint x: 752, endPoint y: 183, distance: 353.7
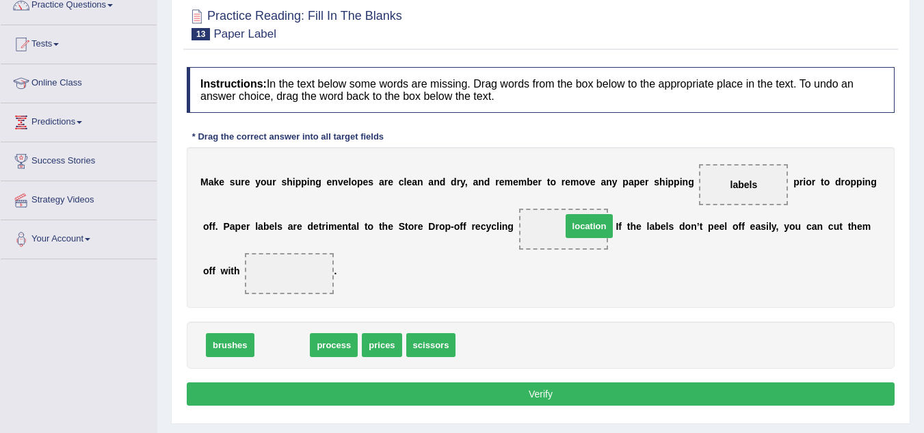
drag, startPoint x: 287, startPoint y: 347, endPoint x: 594, endPoint y: 228, distance: 329.2
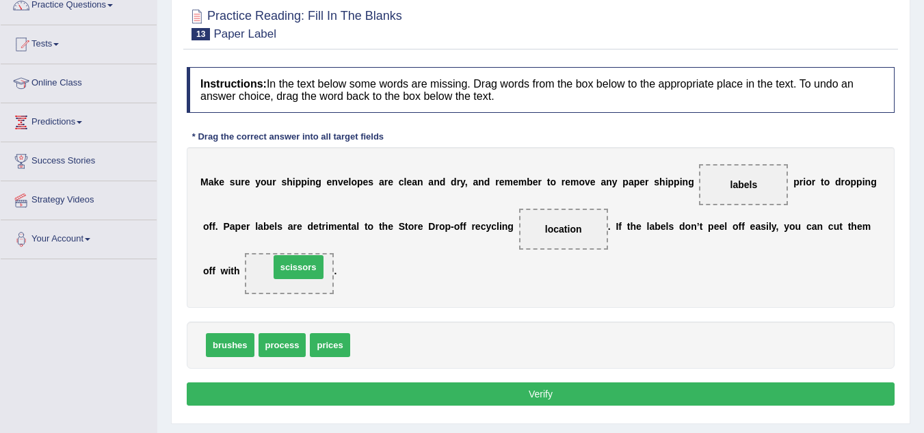
drag, startPoint x: 370, startPoint y: 349, endPoint x: 289, endPoint y: 271, distance: 112.2
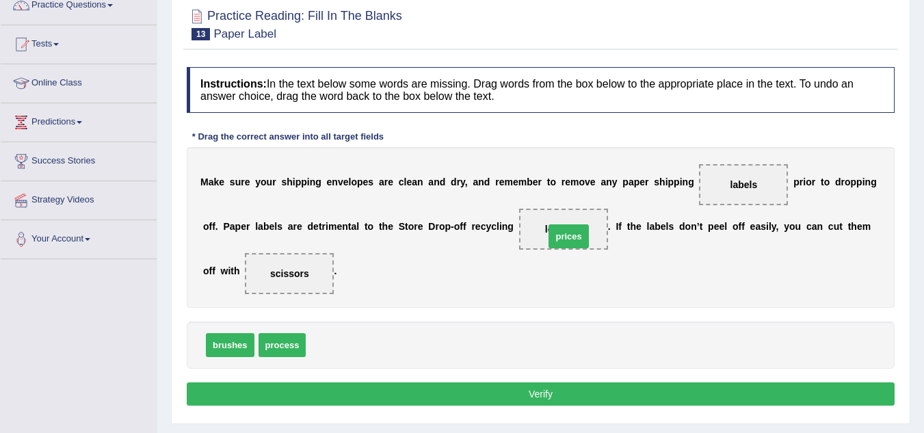
drag, startPoint x: 330, startPoint y: 347, endPoint x: 569, endPoint y: 234, distance: 264.5
click at [526, 397] on button "Verify" at bounding box center [541, 393] width 708 height 23
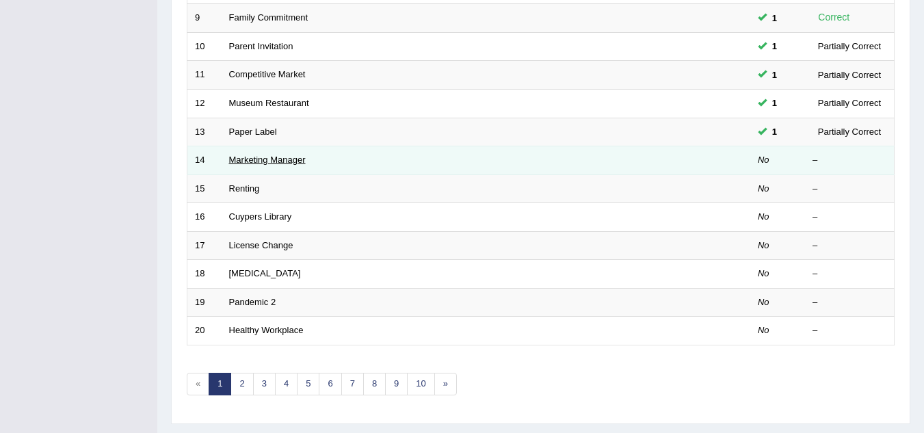
click at [282, 161] on link "Marketing Manager" at bounding box center [267, 159] width 77 height 10
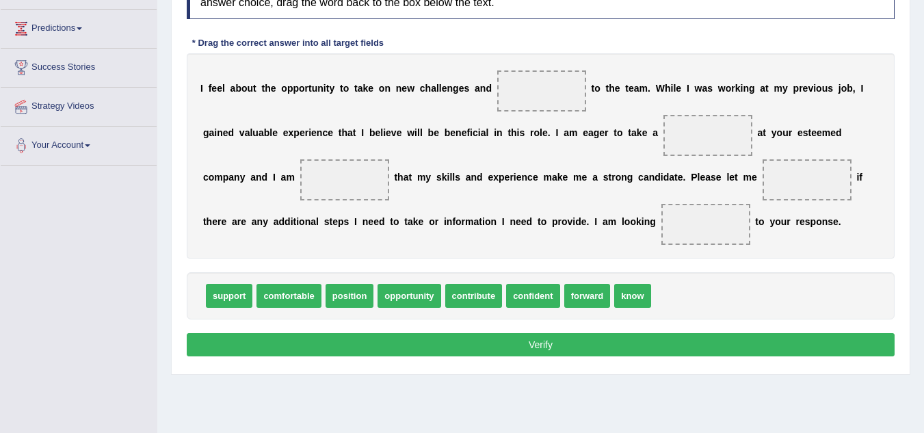
scroll to position [219, 0]
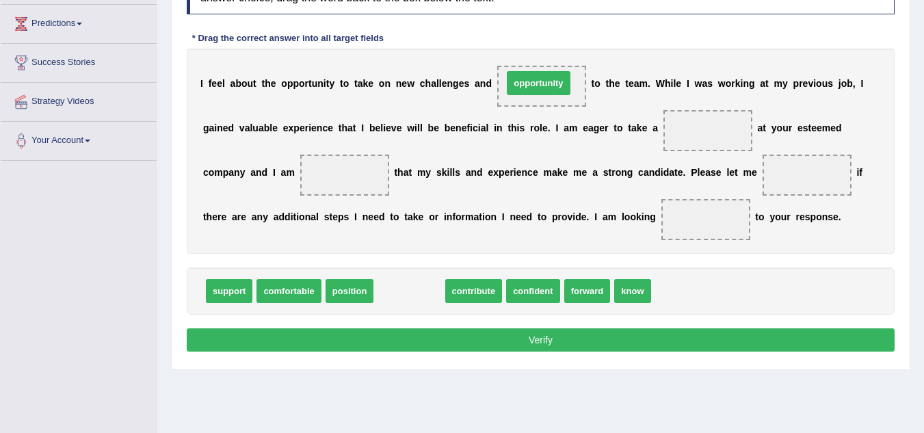
drag, startPoint x: 411, startPoint y: 291, endPoint x: 540, endPoint y: 83, distance: 244.7
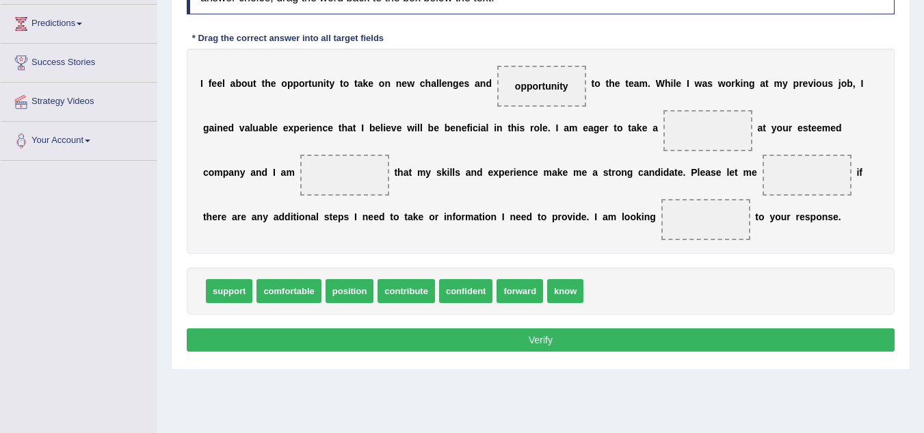
click at [344, 298] on span "position" at bounding box center [349, 291] width 49 height 24
drag, startPoint x: 344, startPoint y: 298, endPoint x: 705, endPoint y: 138, distance: 395.4
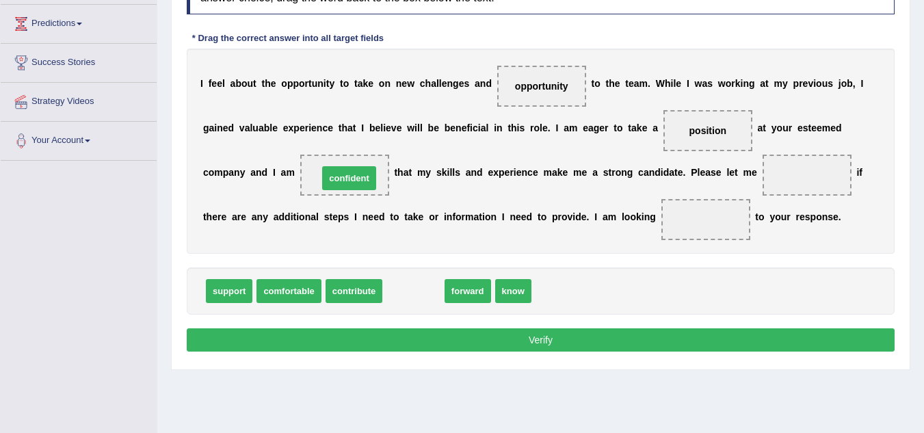
drag, startPoint x: 415, startPoint y: 291, endPoint x: 351, endPoint y: 178, distance: 129.8
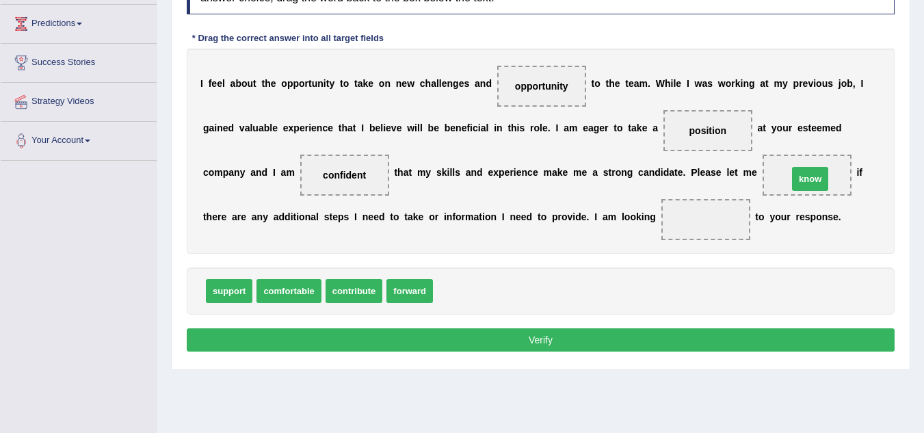
drag, startPoint x: 459, startPoint y: 291, endPoint x: 814, endPoint y: 178, distance: 372.1
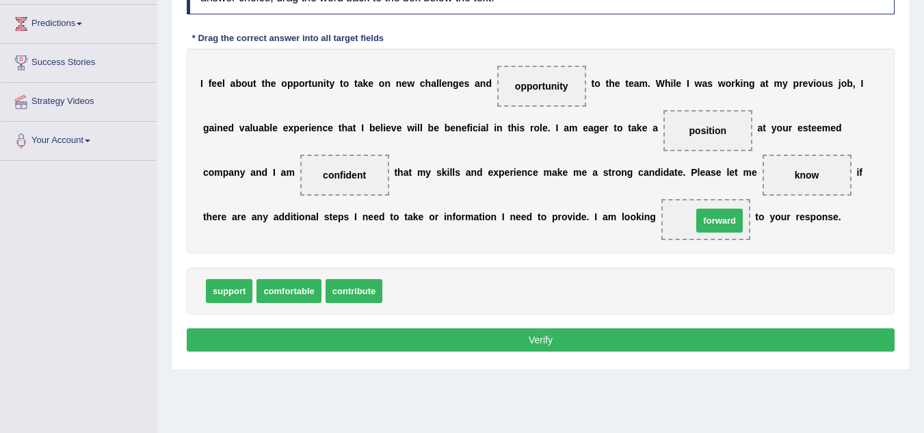
drag, startPoint x: 413, startPoint y: 294, endPoint x: 723, endPoint y: 224, distance: 317.6
click at [615, 340] on button "Verify" at bounding box center [541, 339] width 708 height 23
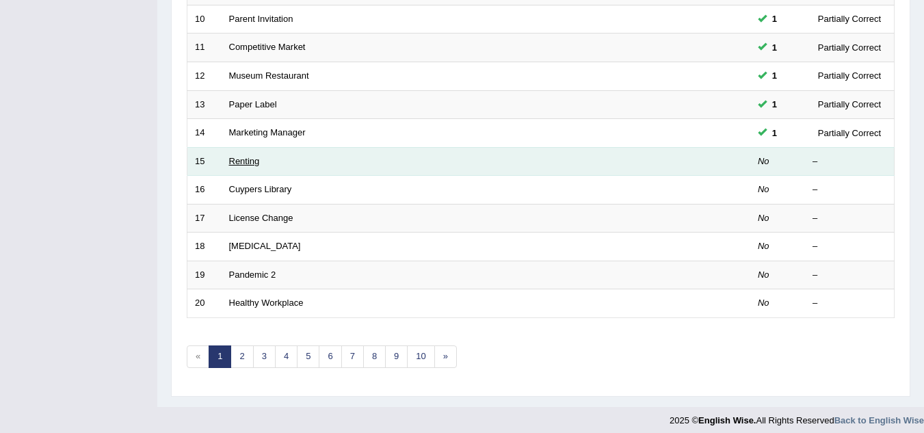
click at [252, 164] on link "Renting" at bounding box center [244, 161] width 31 height 10
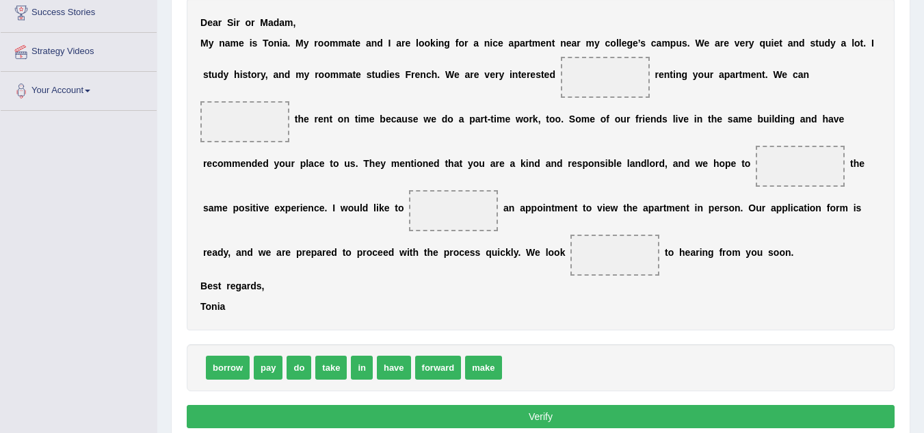
scroll to position [273, 0]
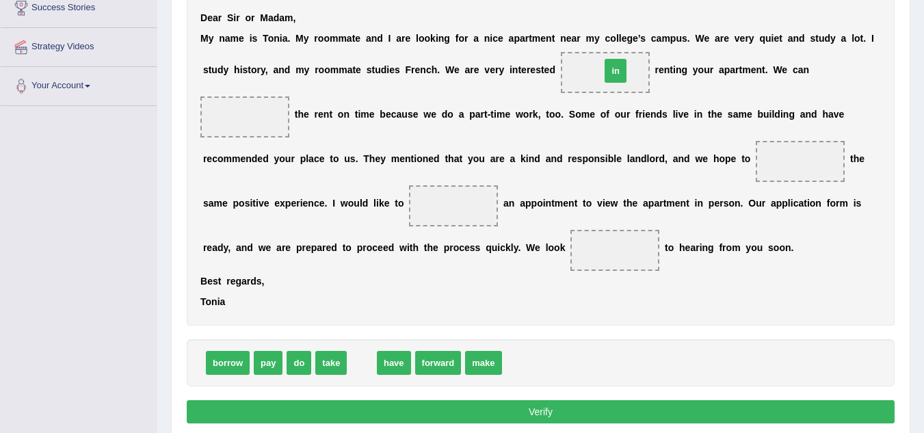
drag, startPoint x: 363, startPoint y: 366, endPoint x: 617, endPoint y: 74, distance: 386.7
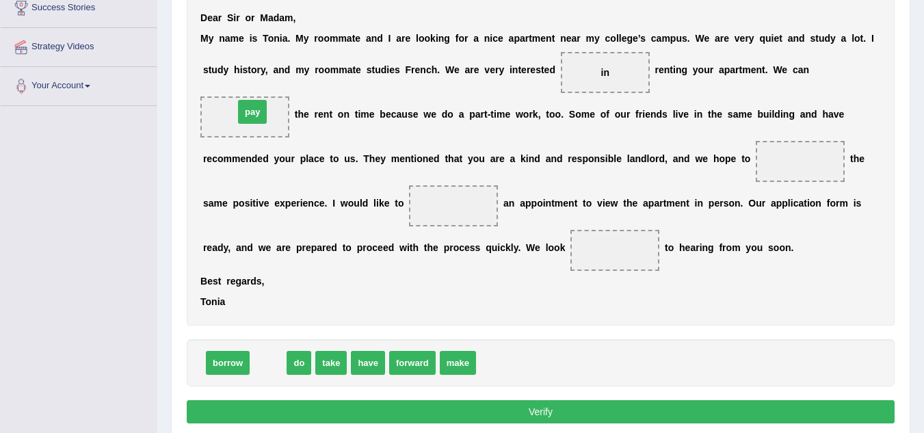
drag, startPoint x: 270, startPoint y: 366, endPoint x: 254, endPoint y: 115, distance: 251.4
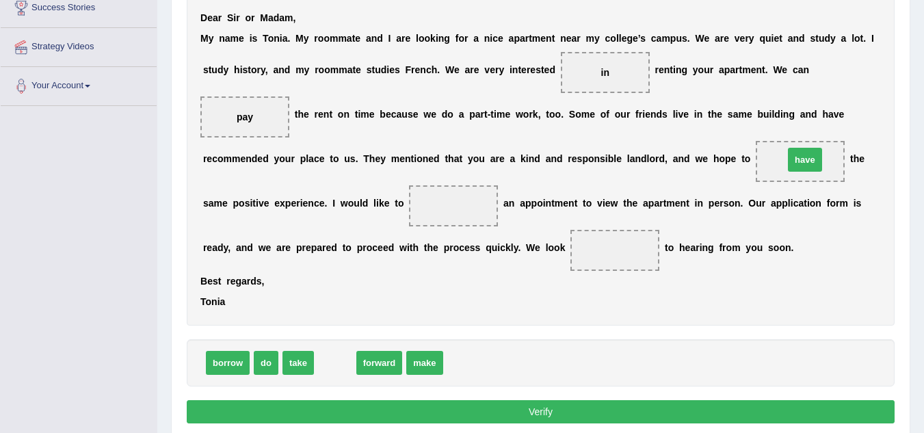
drag, startPoint x: 336, startPoint y: 368, endPoint x: 806, endPoint y: 165, distance: 511.6
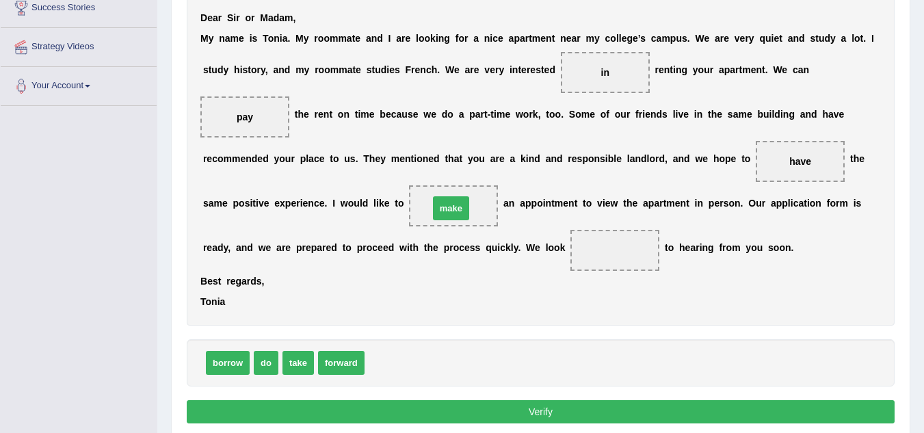
drag, startPoint x: 394, startPoint y: 368, endPoint x: 459, endPoint y: 213, distance: 167.3
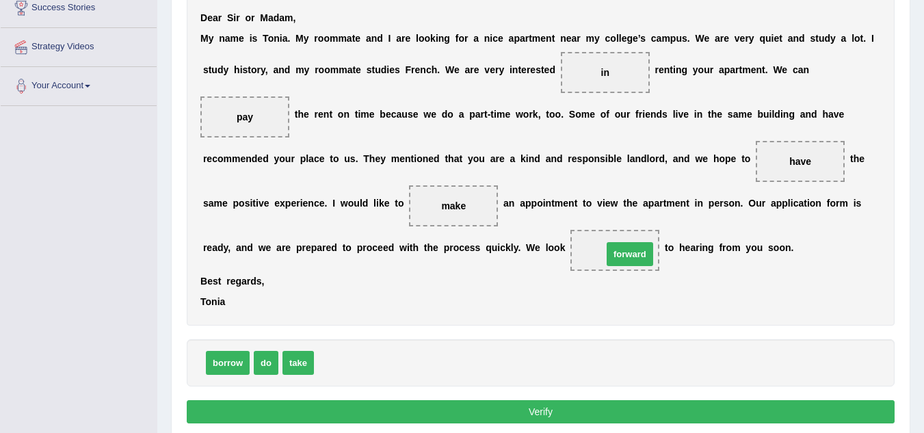
drag, startPoint x: 351, startPoint y: 366, endPoint x: 636, endPoint y: 256, distance: 304.9
click at [533, 415] on button "Verify" at bounding box center [541, 411] width 708 height 23
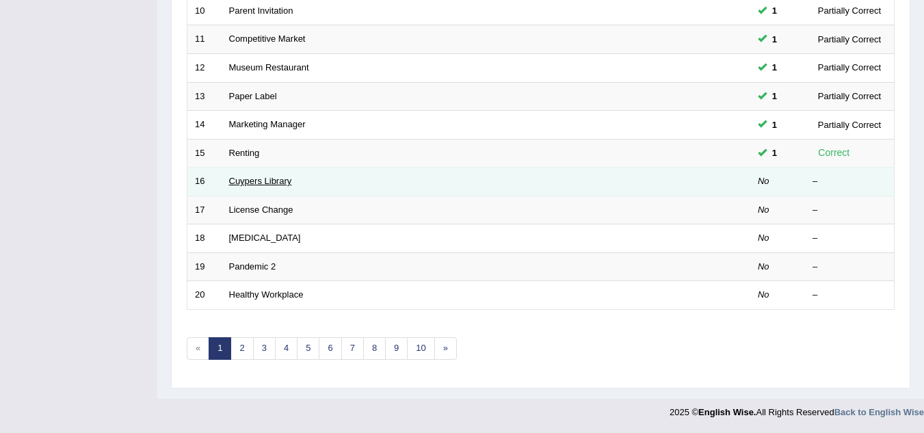
click at [276, 183] on link "Cuypers Library" at bounding box center [260, 181] width 63 height 10
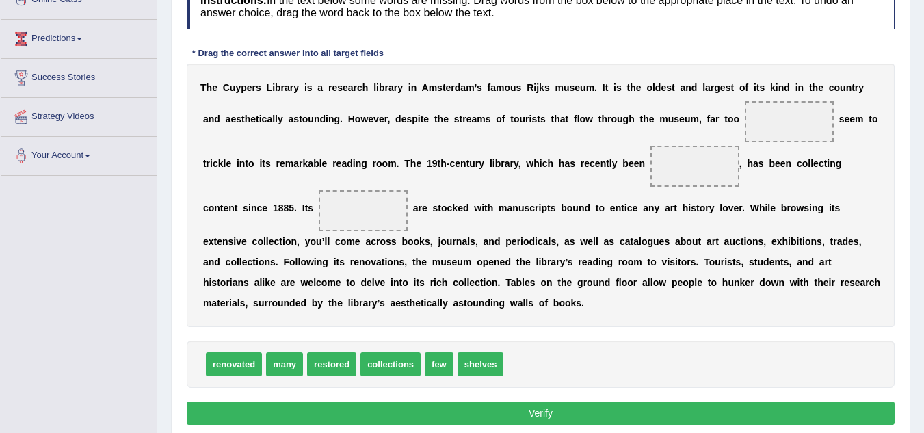
scroll to position [203, 0]
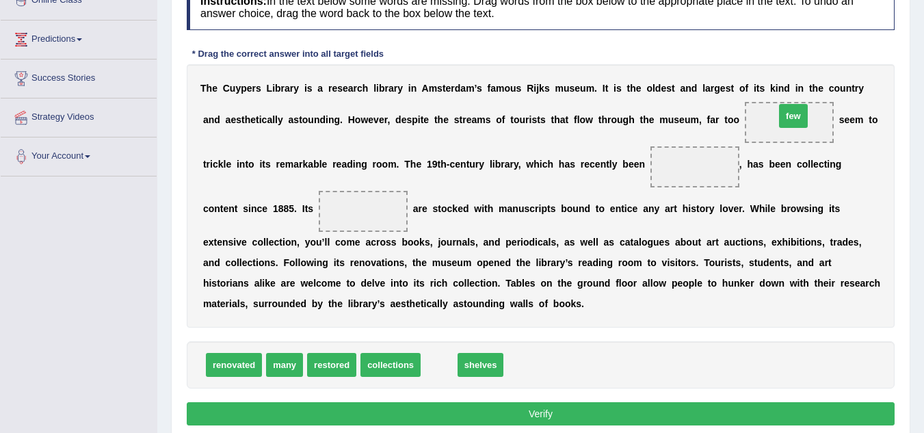
drag, startPoint x: 443, startPoint y: 371, endPoint x: 798, endPoint y: 122, distance: 433.4
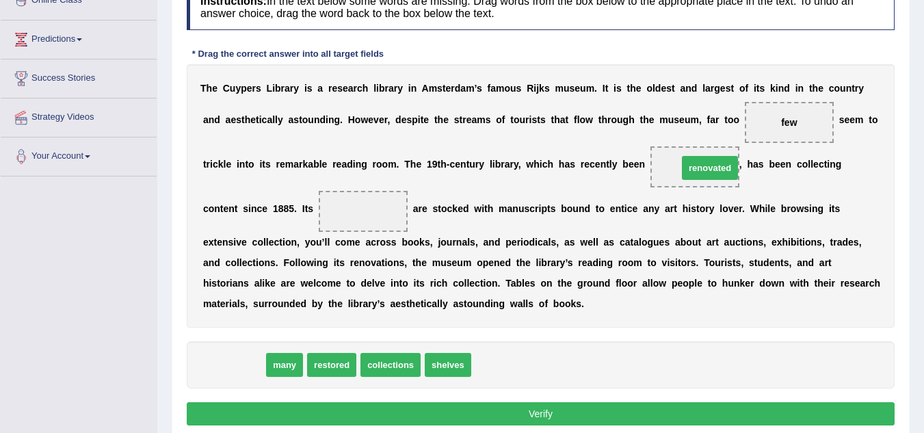
drag, startPoint x: 244, startPoint y: 372, endPoint x: 720, endPoint y: 175, distance: 514.9
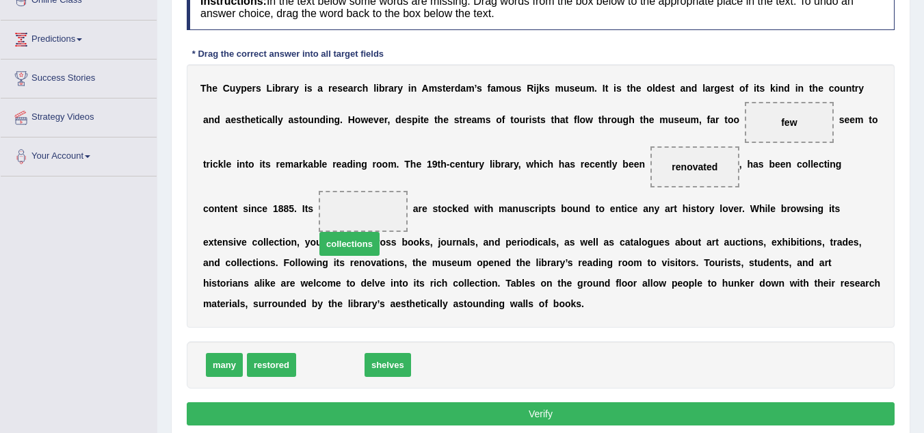
drag, startPoint x: 349, startPoint y: 373, endPoint x: 368, endPoint y: 252, distance: 122.5
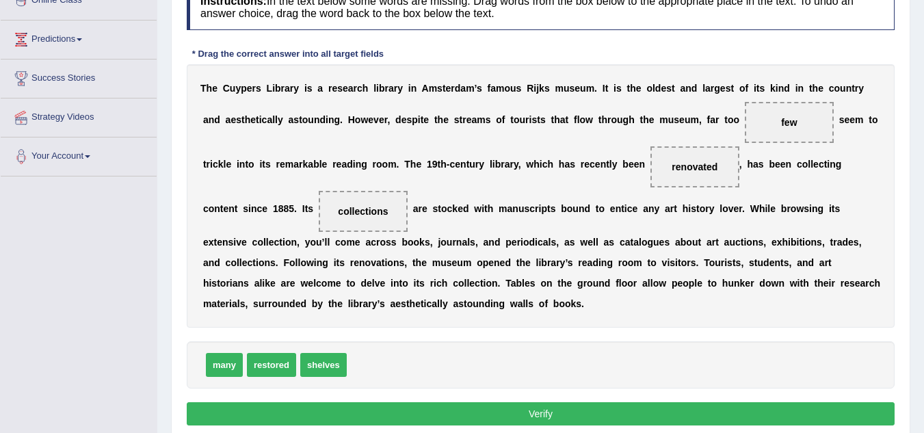
click at [496, 416] on button "Verify" at bounding box center [541, 413] width 708 height 23
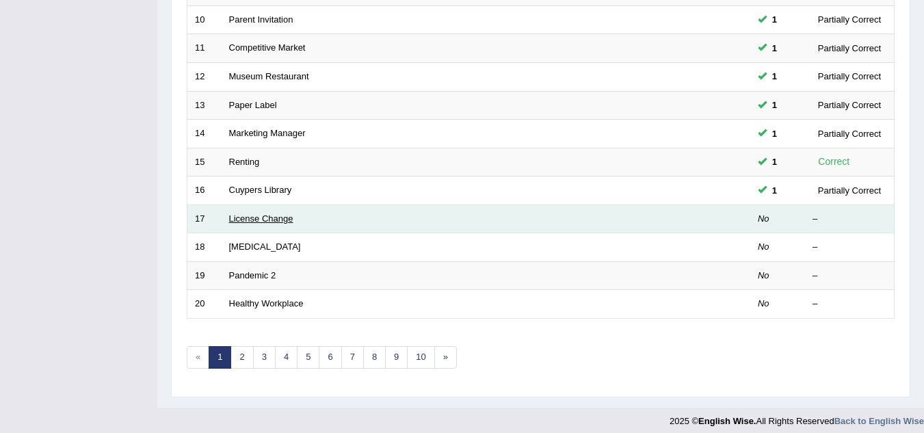
scroll to position [463, 0]
click at [280, 219] on link "License Change" at bounding box center [261, 218] width 64 height 10
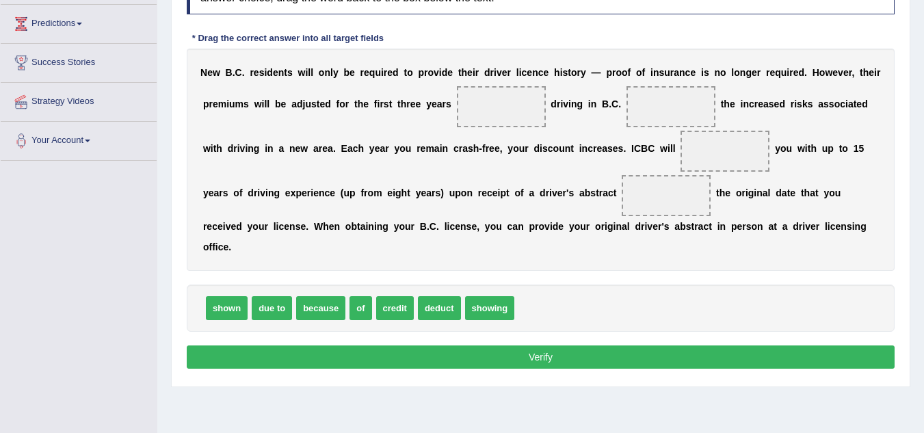
scroll to position [191, 0]
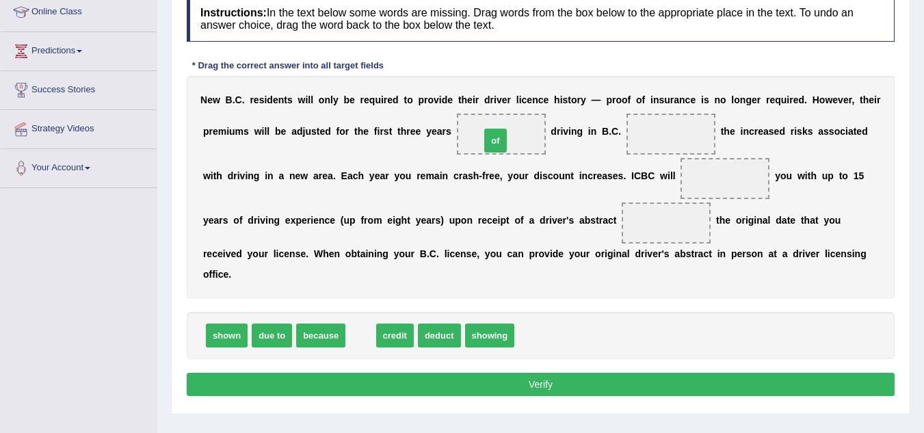
drag, startPoint x: 358, startPoint y: 333, endPoint x: 493, endPoint y: 138, distance: 236.8
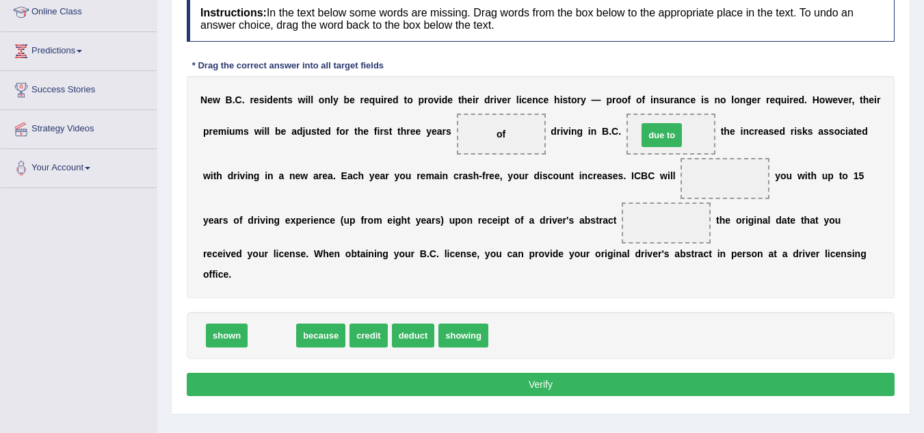
drag, startPoint x: 276, startPoint y: 336, endPoint x: 666, endPoint y: 136, distance: 438.1
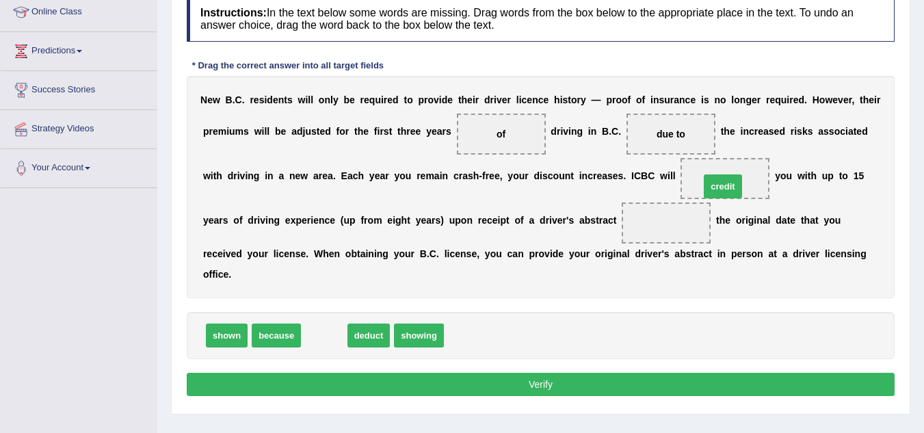
drag, startPoint x: 326, startPoint y: 340, endPoint x: 724, endPoint y: 191, distance: 424.9
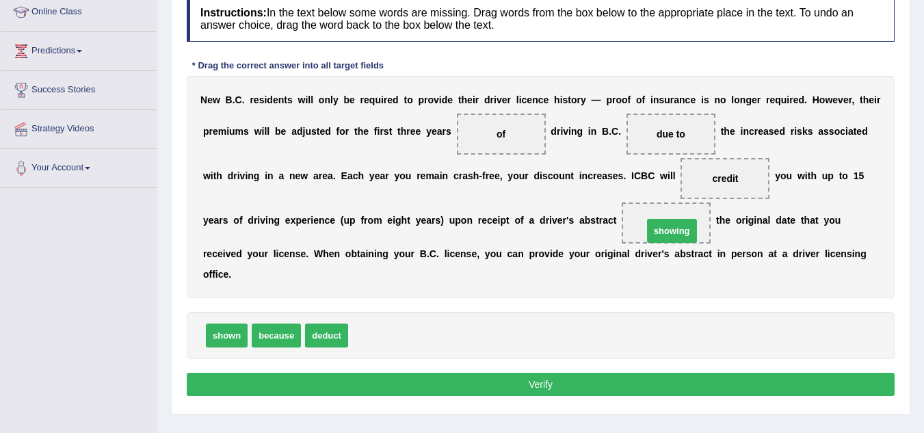
drag, startPoint x: 389, startPoint y: 337, endPoint x: 684, endPoint y: 232, distance: 312.6
click at [543, 384] on button "Verify" at bounding box center [541, 384] width 708 height 23
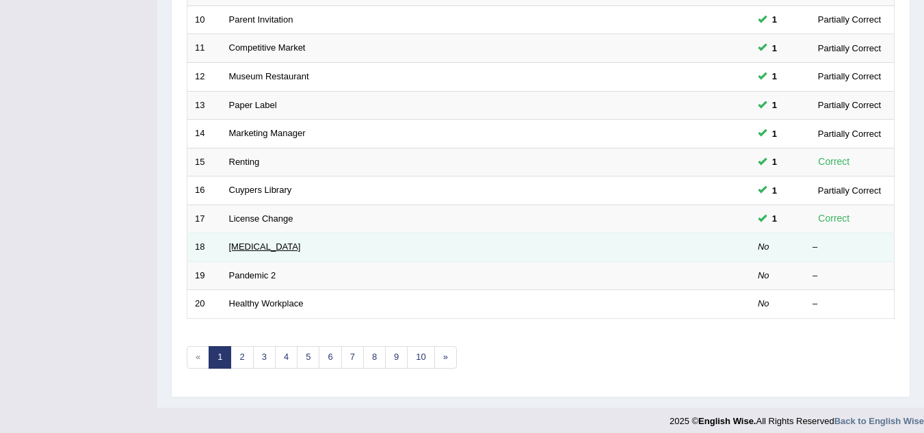
scroll to position [463, 0]
click at [264, 249] on link "[MEDICAL_DATA]" at bounding box center [265, 246] width 72 height 10
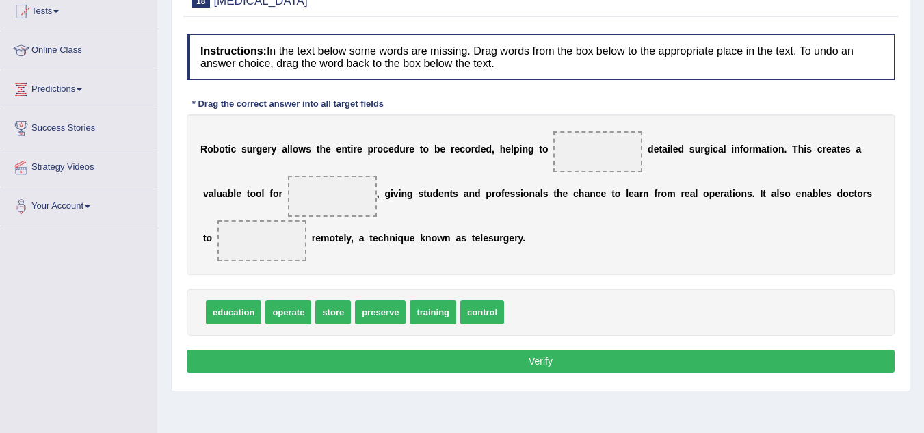
click at [325, 312] on span "store" at bounding box center [333, 312] width 36 height 24
drag, startPoint x: 289, startPoint y: 319, endPoint x: 613, endPoint y: 157, distance: 362.0
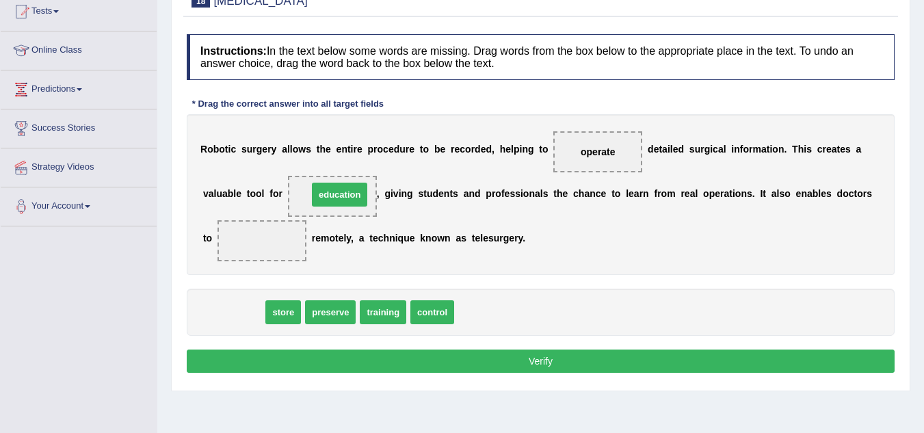
drag, startPoint x: 228, startPoint y: 315, endPoint x: 334, endPoint y: 198, distance: 158.3
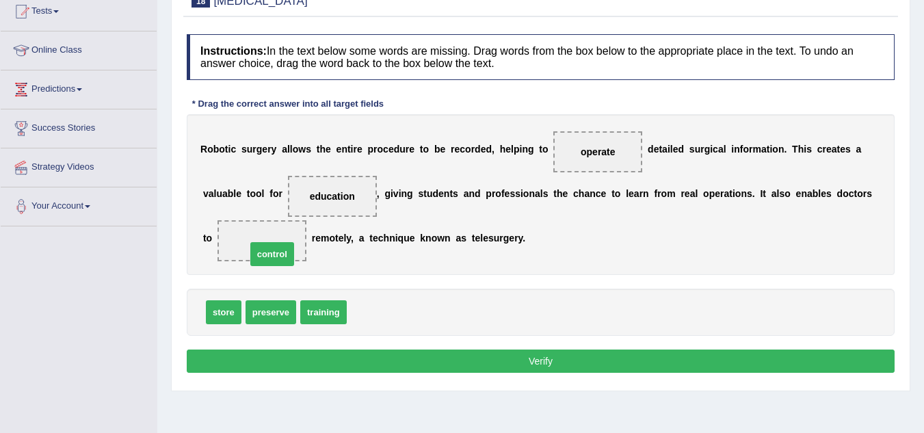
drag, startPoint x: 370, startPoint y: 318, endPoint x: 269, endPoint y: 259, distance: 117.0
click at [388, 360] on button "Verify" at bounding box center [541, 360] width 708 height 23
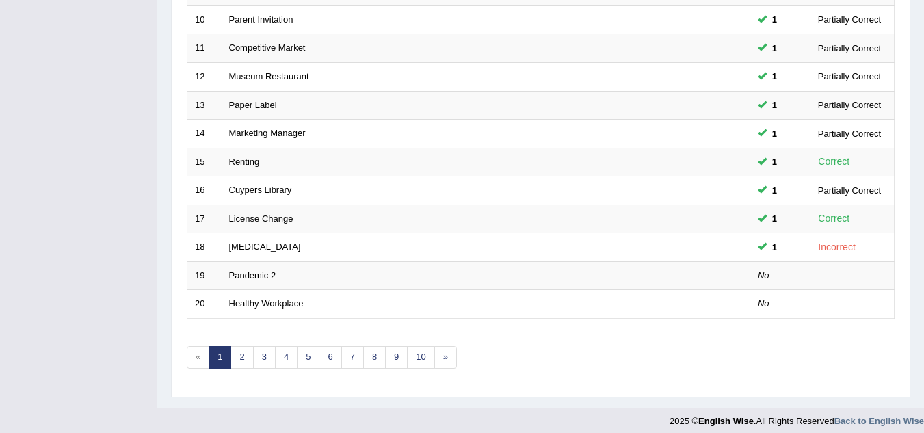
click at [242, 274] on link "Pandemic 2" at bounding box center [252, 275] width 47 height 10
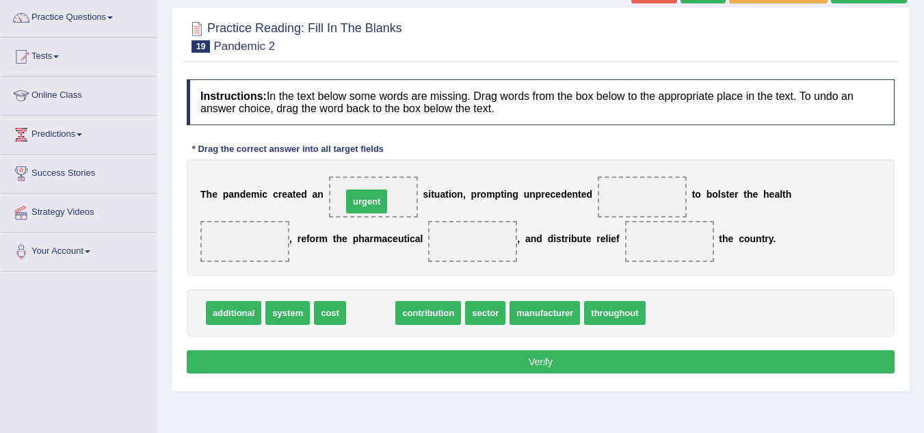
drag, startPoint x: 381, startPoint y: 311, endPoint x: 377, endPoint y: 200, distance: 111.5
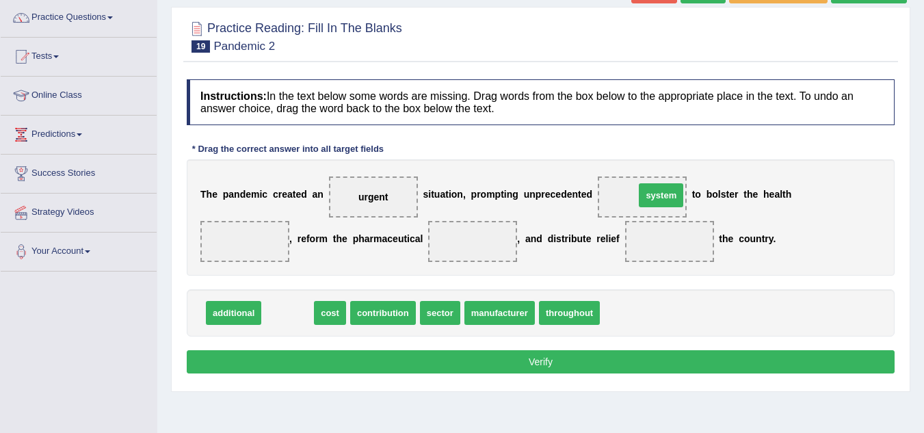
drag, startPoint x: 296, startPoint y: 321, endPoint x: 669, endPoint y: 204, distance: 391.3
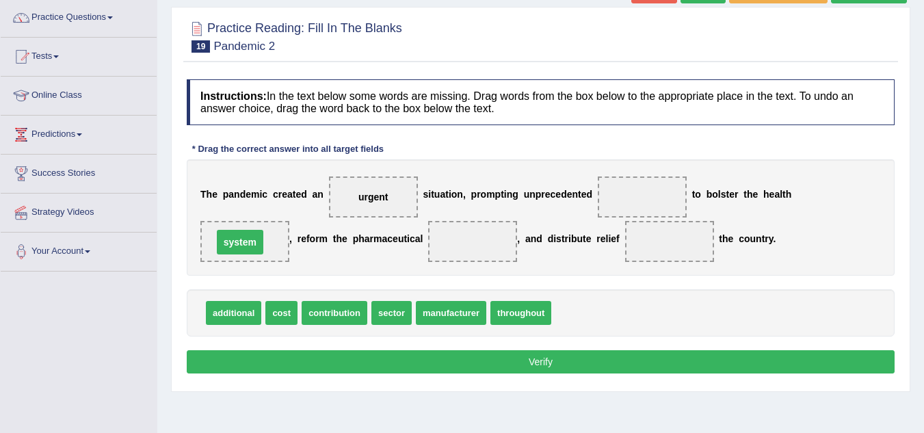
drag, startPoint x: 634, startPoint y: 194, endPoint x: 232, endPoint y: 239, distance: 404.5
drag, startPoint x: 393, startPoint y: 313, endPoint x: 478, endPoint y: 233, distance: 116.5
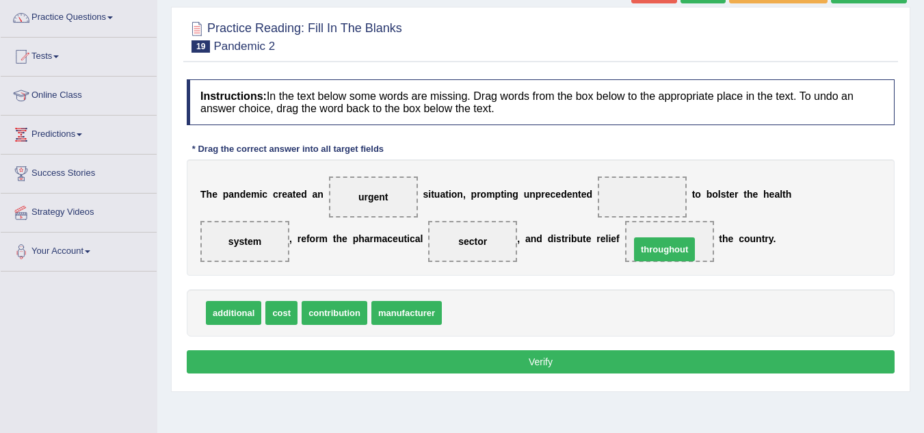
drag, startPoint x: 492, startPoint y: 316, endPoint x: 680, endPoint y: 252, distance: 198.5
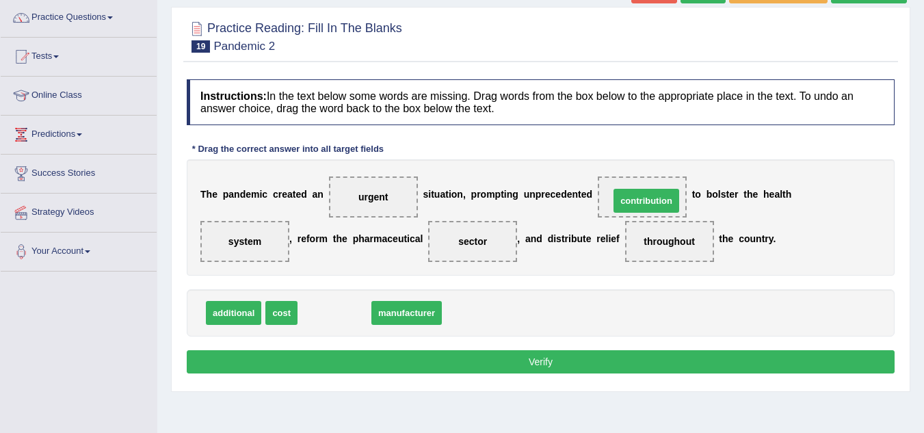
drag, startPoint x: 353, startPoint y: 315, endPoint x: 666, endPoint y: 202, distance: 332.1
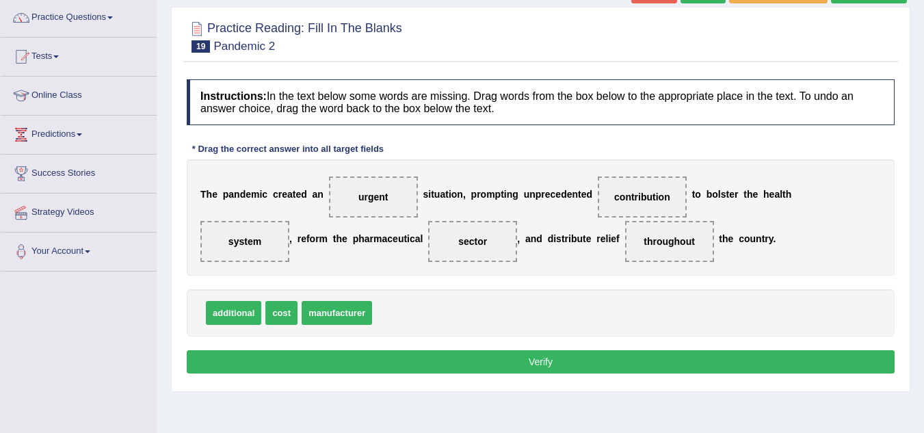
click at [557, 356] on button "Verify" at bounding box center [541, 361] width 708 height 23
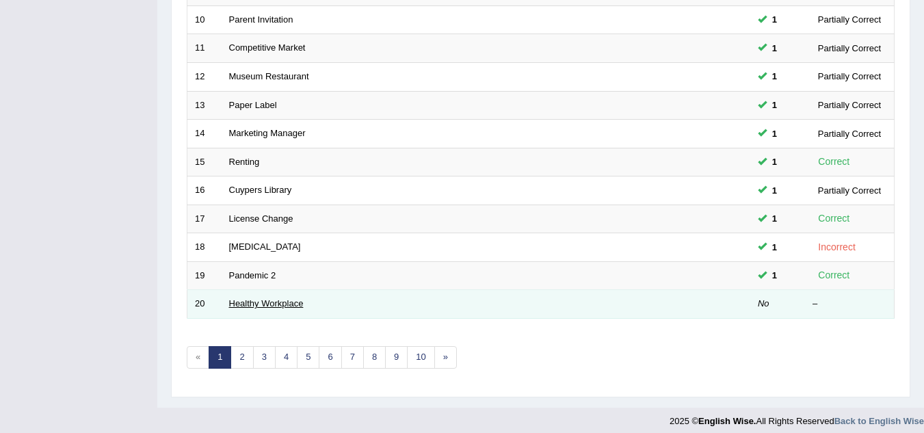
click at [267, 304] on link "Healthy Workplace" at bounding box center [266, 303] width 75 height 10
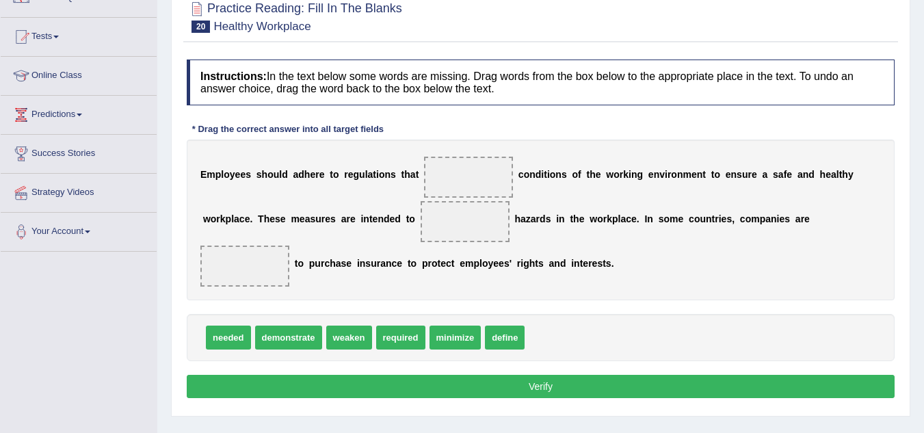
scroll to position [137, 0]
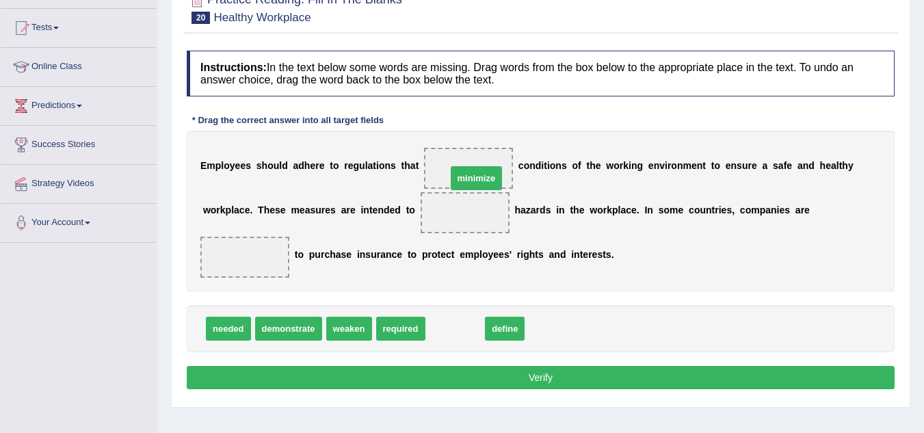
drag, startPoint x: 463, startPoint y: 331, endPoint x: 485, endPoint y: 180, distance: 151.9
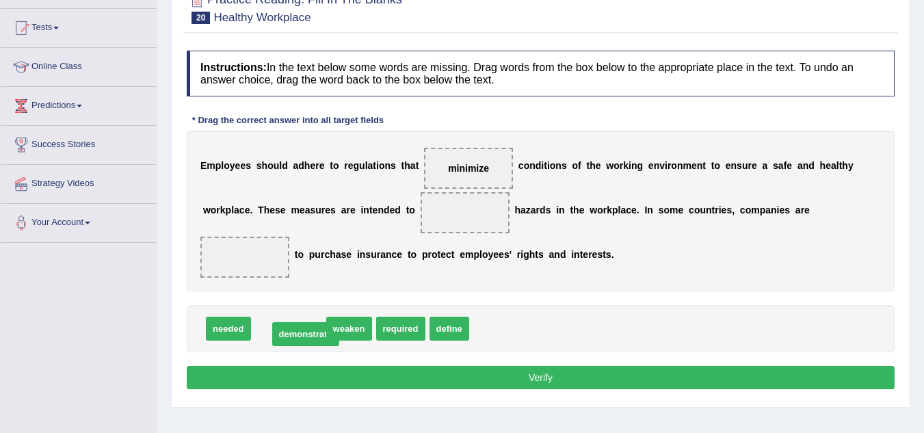
drag, startPoint x: 290, startPoint y: 330, endPoint x: 307, endPoint y: 336, distance: 17.9
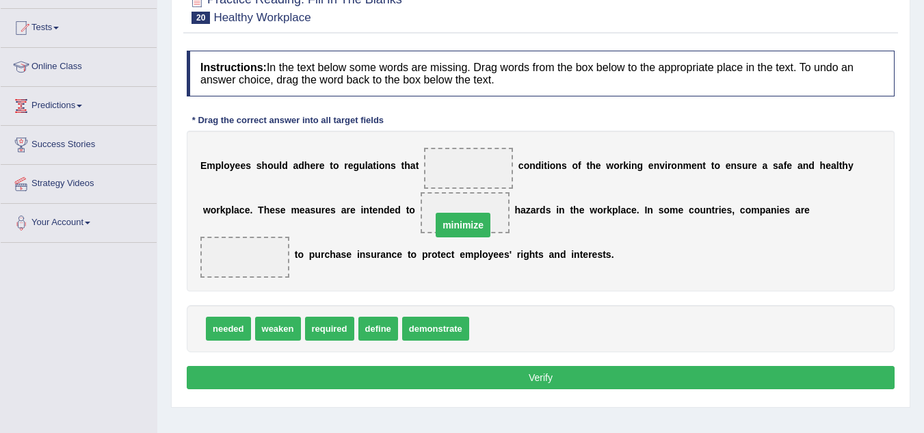
drag, startPoint x: 465, startPoint y: 170, endPoint x: 459, endPoint y: 224, distance: 54.4
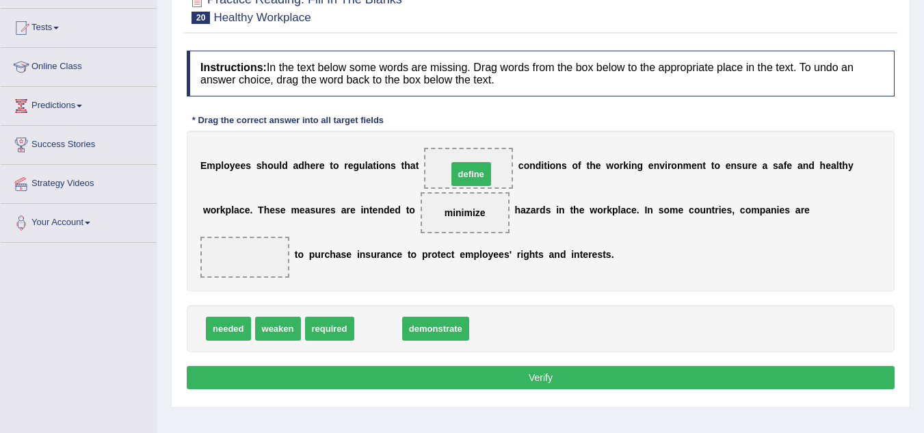
drag, startPoint x: 389, startPoint y: 333, endPoint x: 482, endPoint y: 178, distance: 180.3
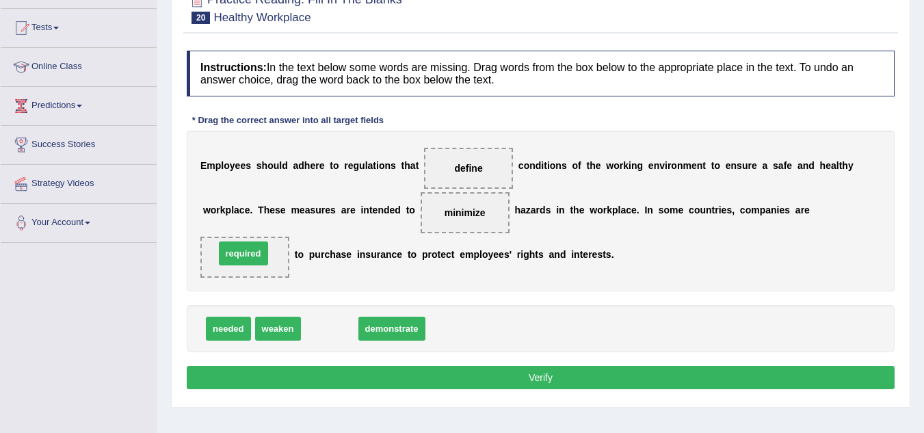
drag, startPoint x: 337, startPoint y: 331, endPoint x: 251, endPoint y: 256, distance: 114.3
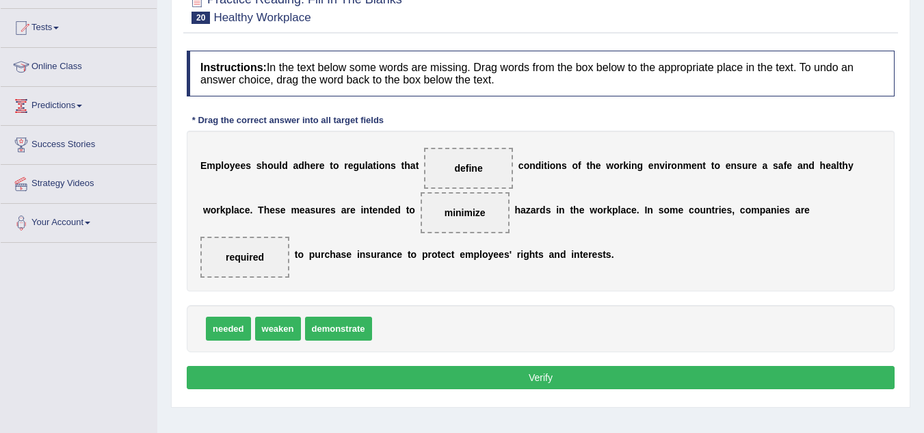
click at [297, 384] on button "Verify" at bounding box center [541, 377] width 708 height 23
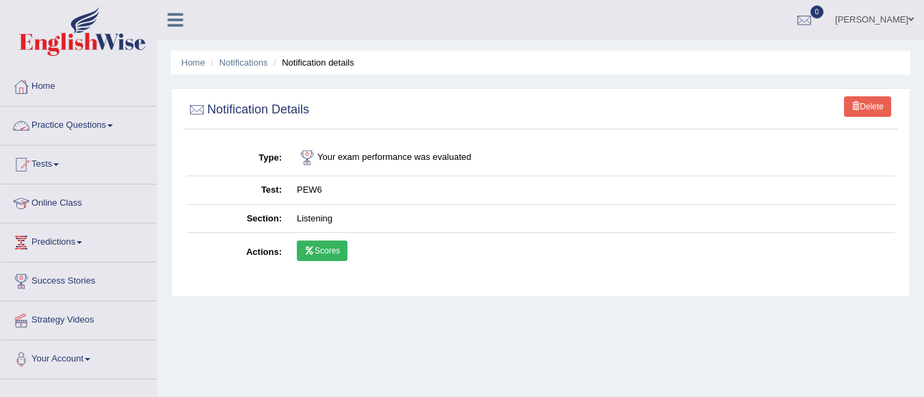
click at [112, 124] on span at bounding box center [109, 125] width 5 height 3
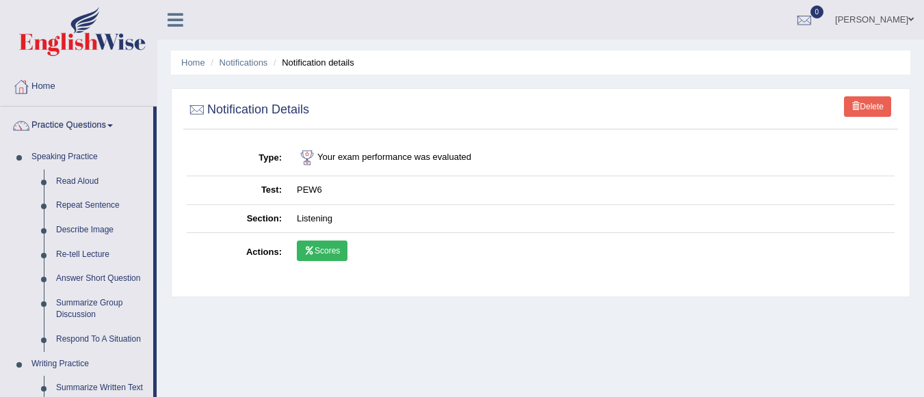
scroll to position [347, 0]
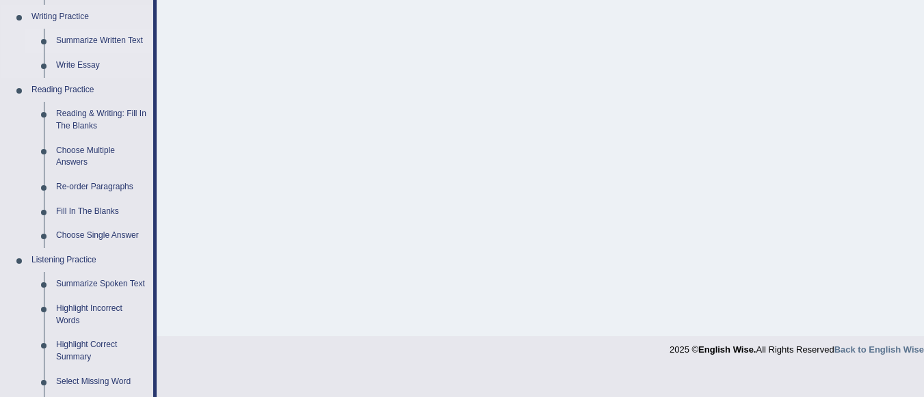
click at [126, 39] on link "Summarize Written Text" at bounding box center [101, 41] width 103 height 25
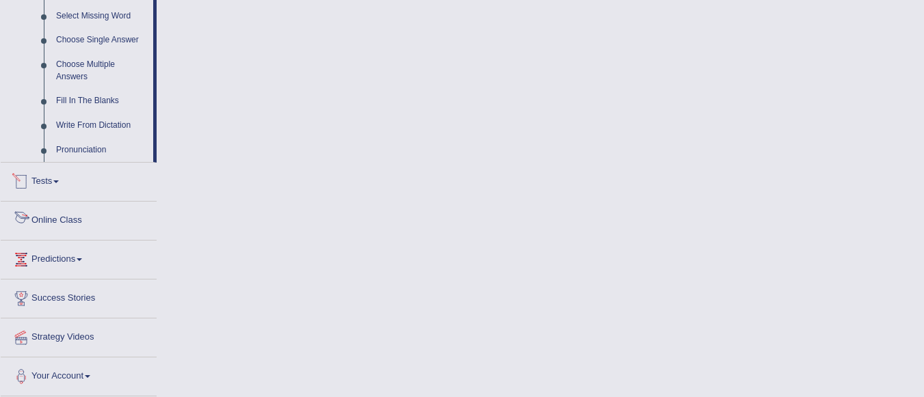
scroll to position [697, 0]
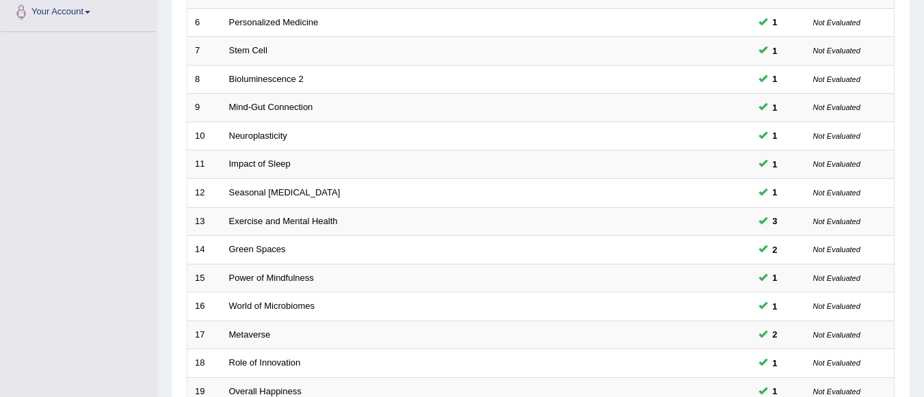
scroll to position [508, 0]
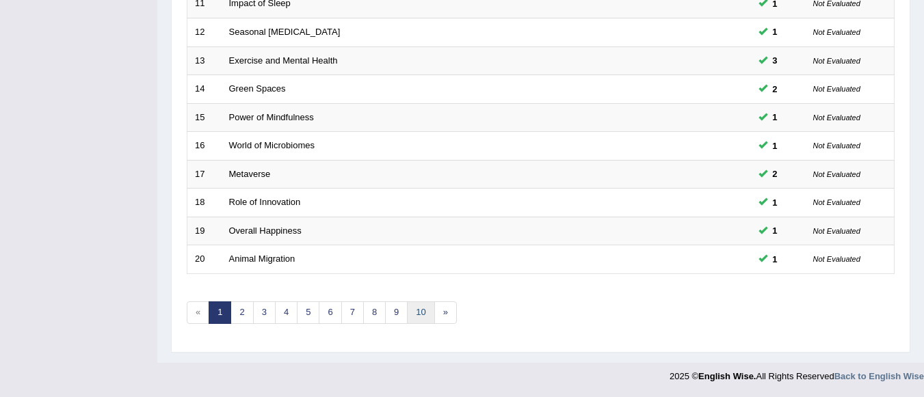
click at [421, 311] on link "10" at bounding box center [420, 312] width 27 height 23
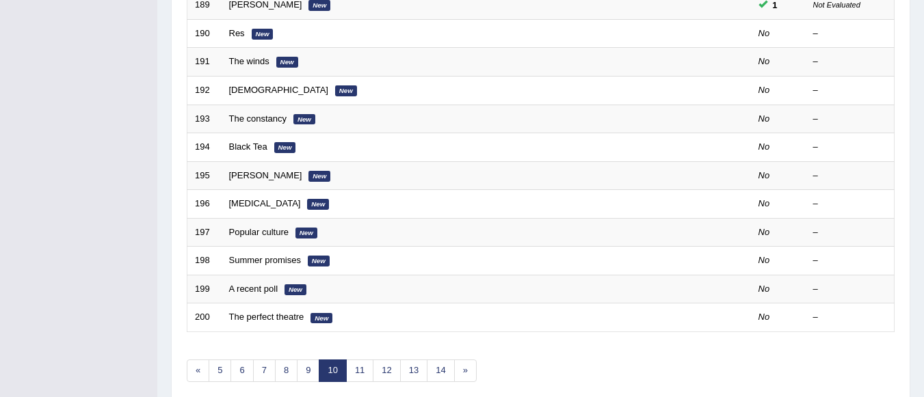
scroll to position [508, 0]
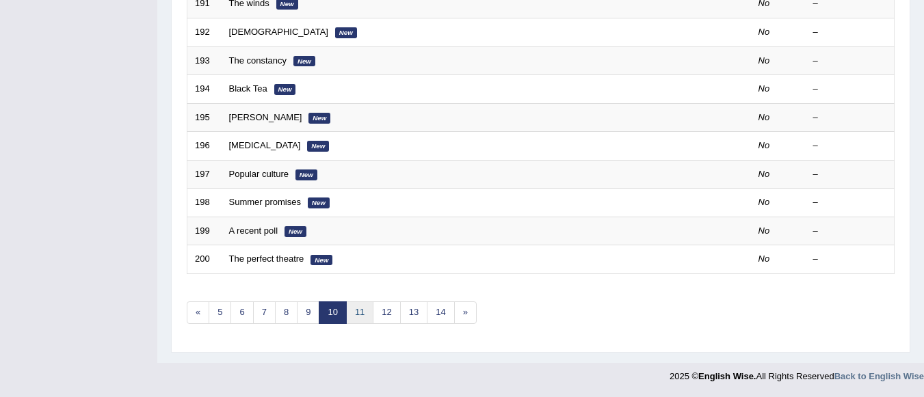
click at [360, 307] on link "11" at bounding box center [359, 312] width 27 height 23
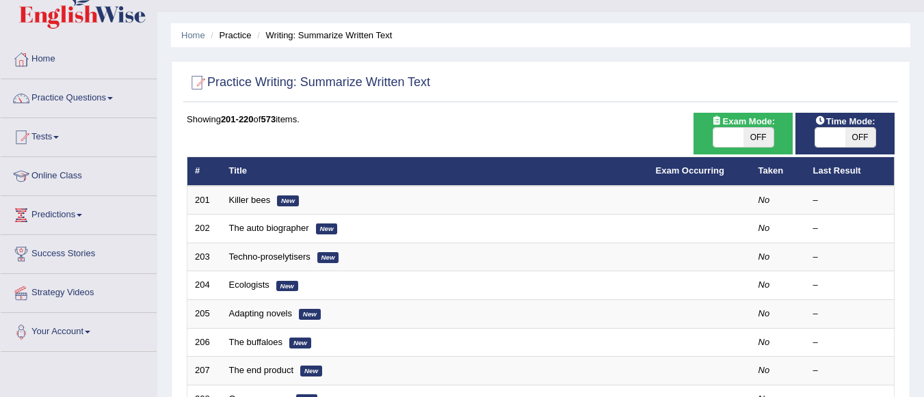
scroll to position [109, 0]
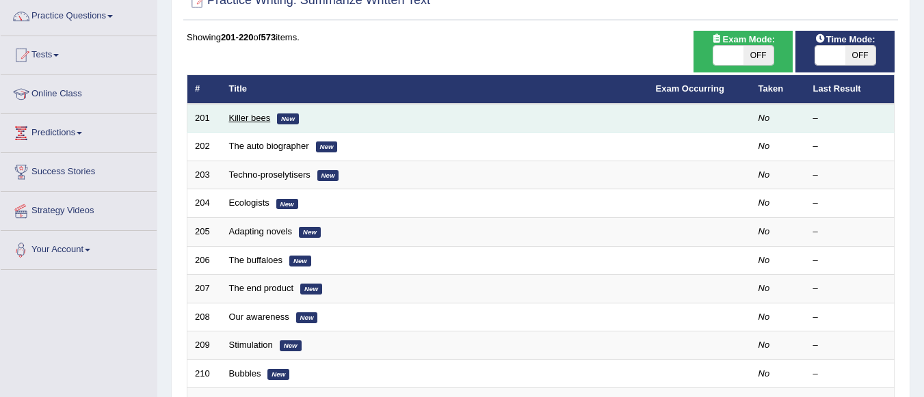
click at [258, 119] on link "Killer bees" at bounding box center [250, 118] width 42 height 10
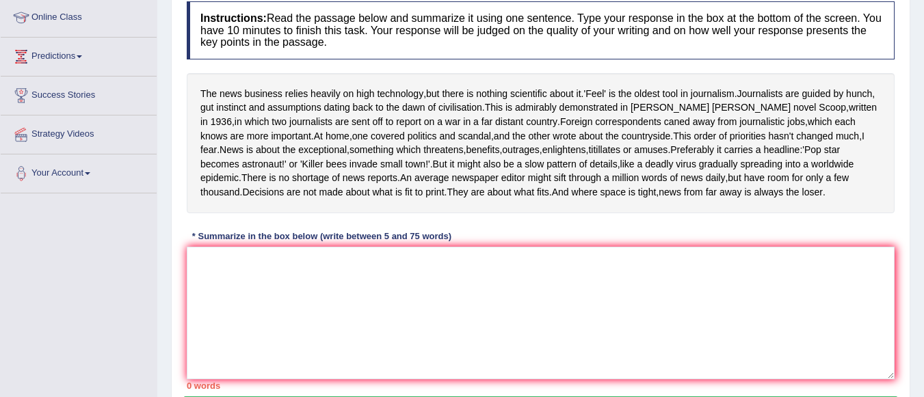
scroll to position [191, 0]
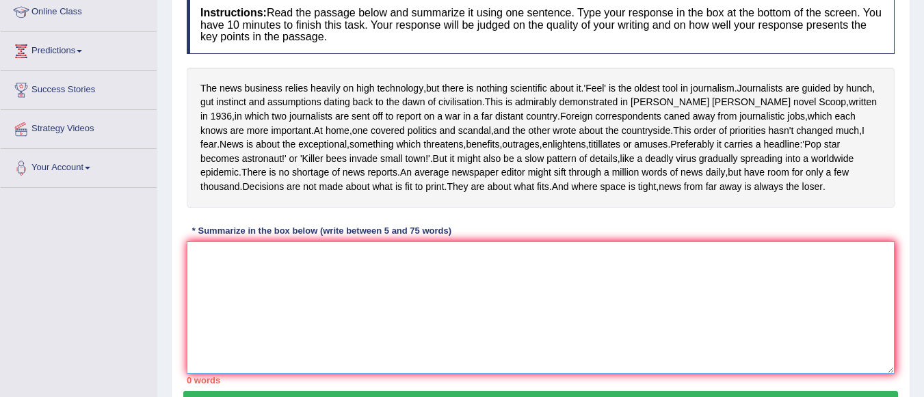
click at [196, 288] on textarea at bounding box center [541, 307] width 708 height 133
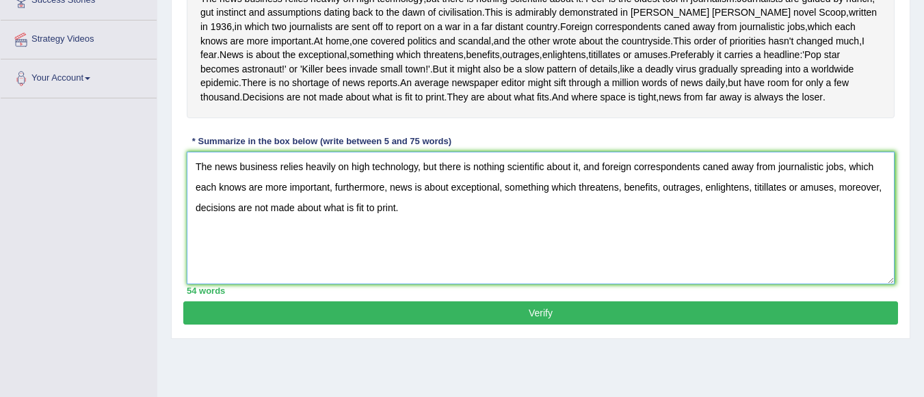
scroll to position [321, 0]
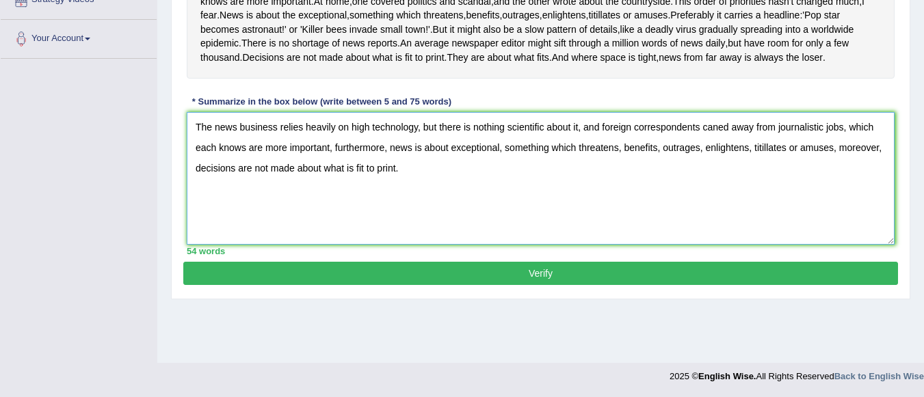
type textarea "The news business relies heavily on high technology, but there is nothing scien…"
click at [606, 285] on button "Verify" at bounding box center [540, 273] width 714 height 23
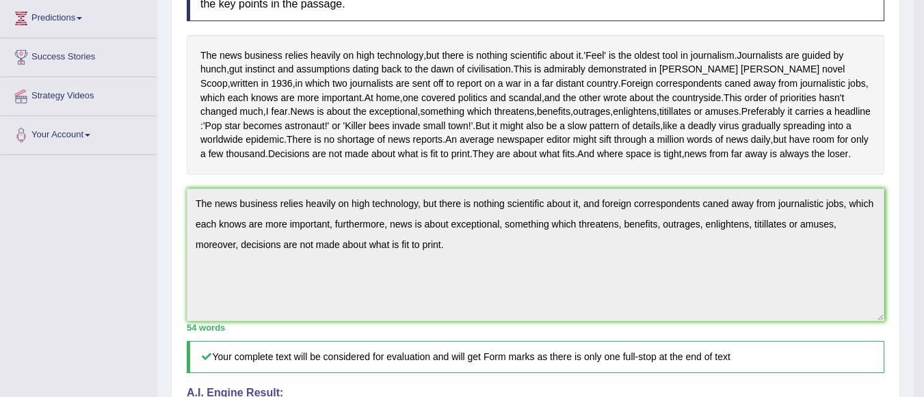
scroll to position [0, 0]
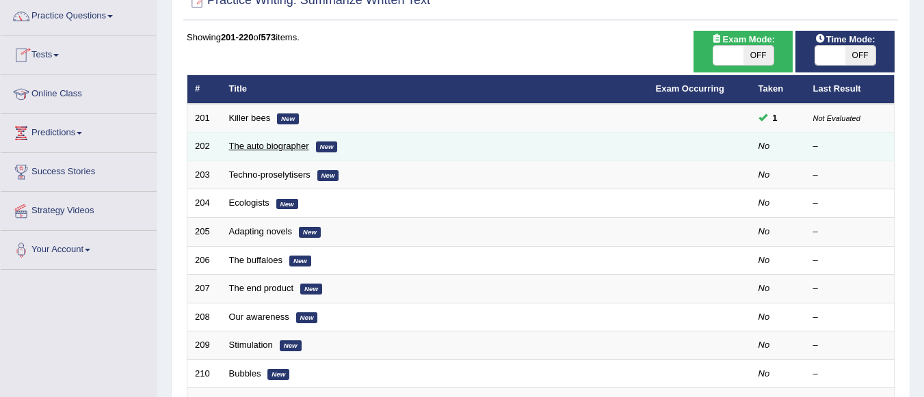
click at [248, 151] on link "The auto biographer" at bounding box center [269, 146] width 80 height 10
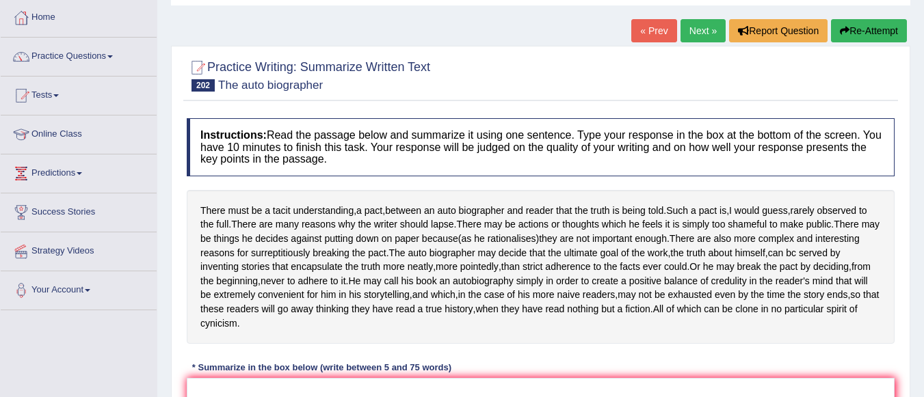
scroll to position [137, 0]
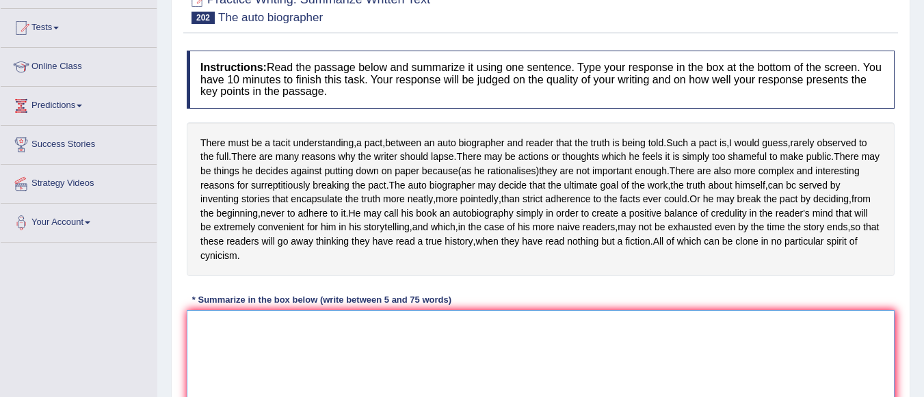
click at [219, 338] on textarea at bounding box center [541, 376] width 708 height 133
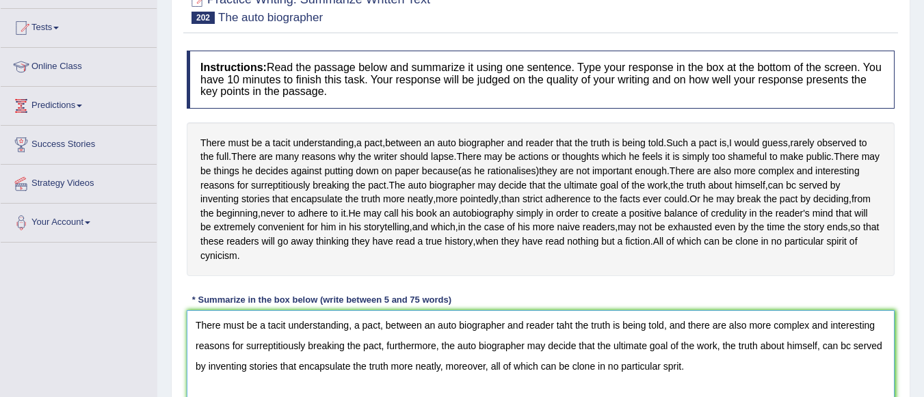
scroll to position [321, 0]
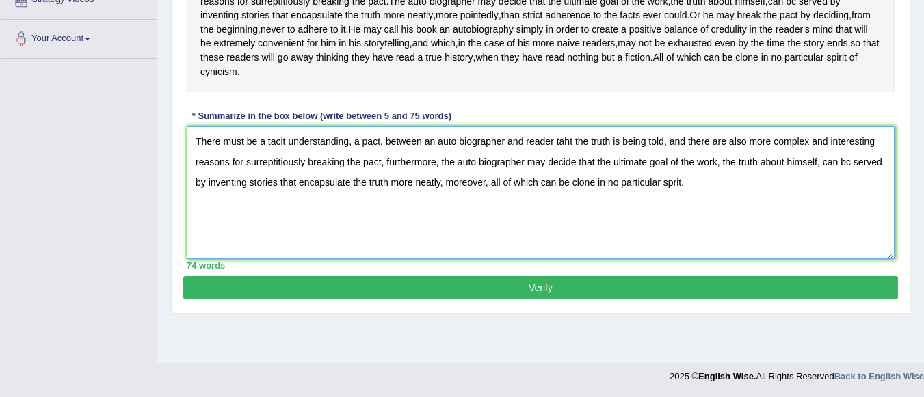
type textarea "There must be a tacit understanding, a pact, between an auto biographer and rea…"
click at [596, 299] on button "Verify" at bounding box center [540, 287] width 714 height 23
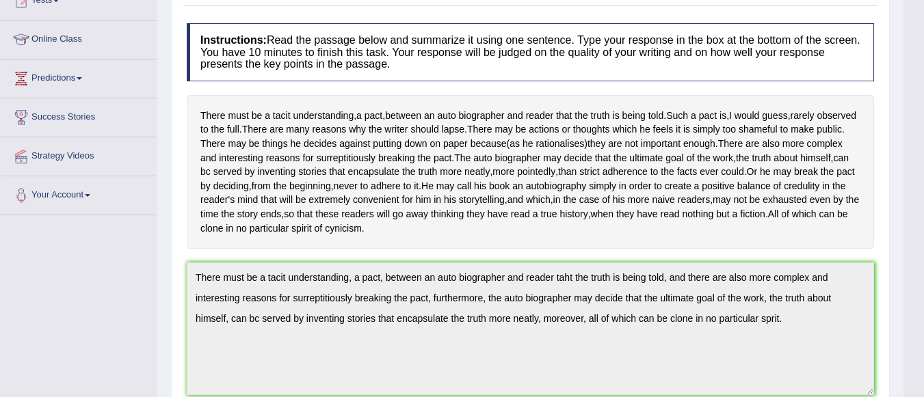
scroll to position [191, 0]
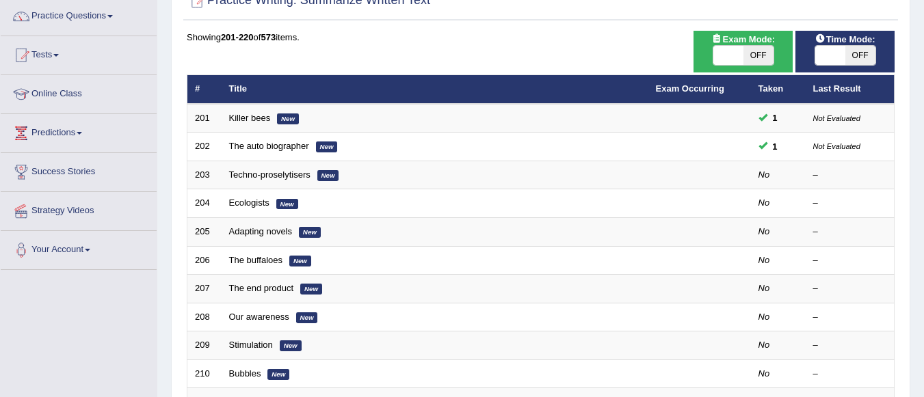
click at [278, 176] on link "Techno-proselytisers" at bounding box center [269, 175] width 81 height 10
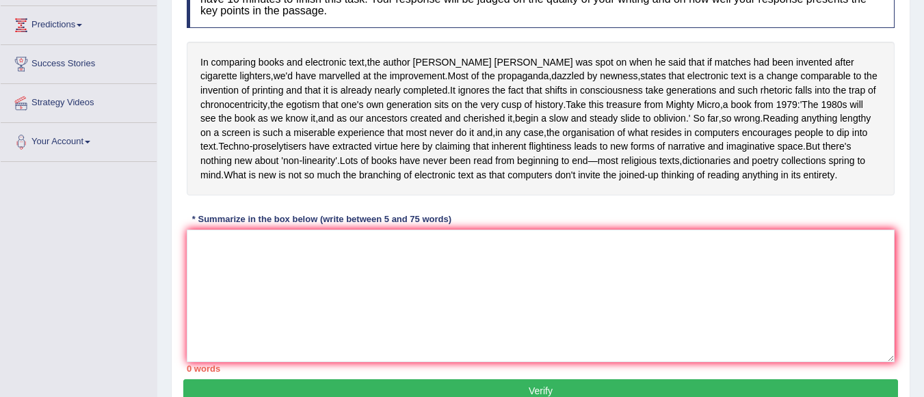
scroll to position [219, 0]
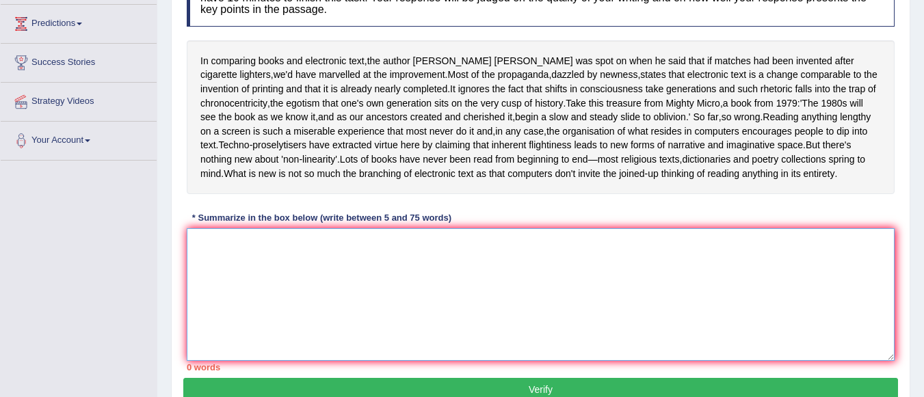
click at [271, 278] on textarea at bounding box center [541, 294] width 708 height 133
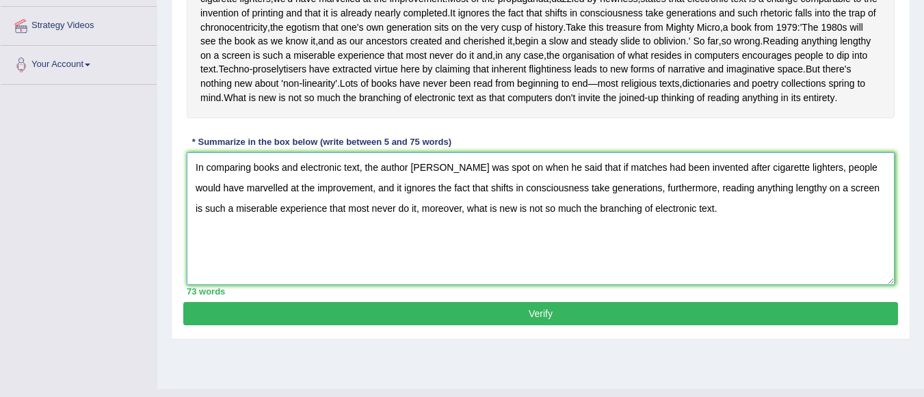
scroll to position [324, 0]
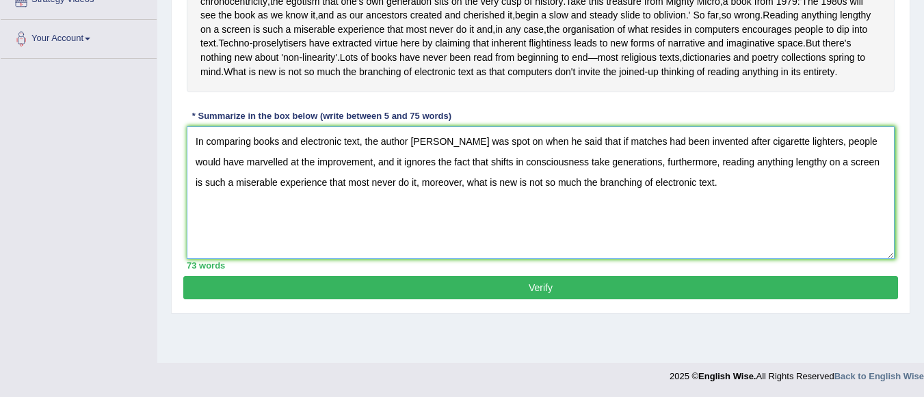
type textarea "In comparing books and electronic text, the author Malcolm Bradbury was spot on…"
click at [592, 299] on button "Verify" at bounding box center [540, 287] width 714 height 23
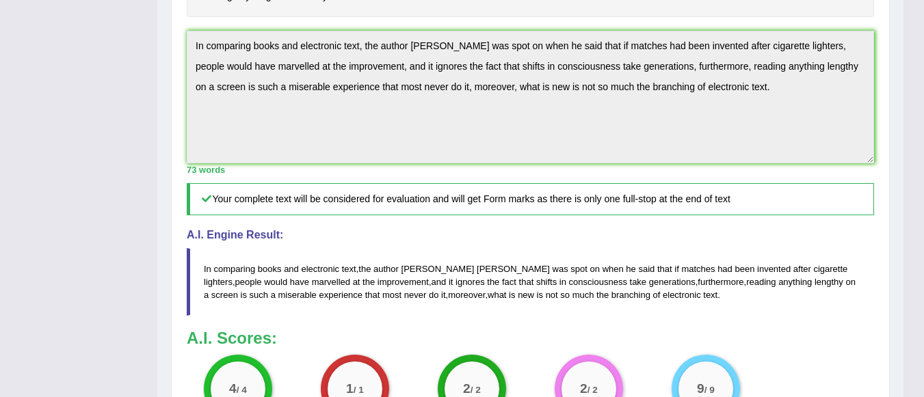
scroll to position [384, 0]
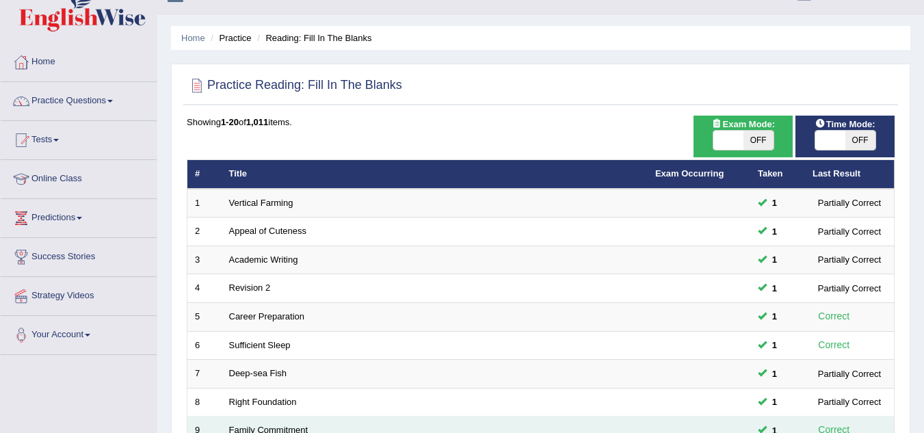
scroll to position [27, 0]
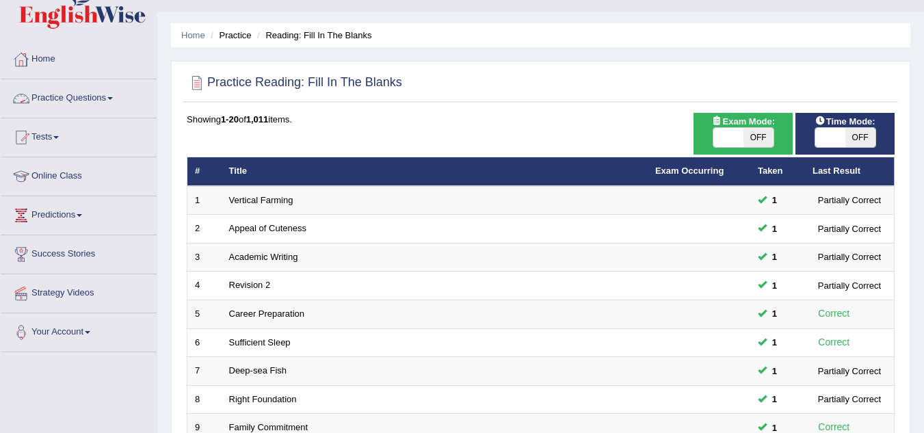
click at [94, 97] on link "Practice Questions" at bounding box center [79, 96] width 156 height 34
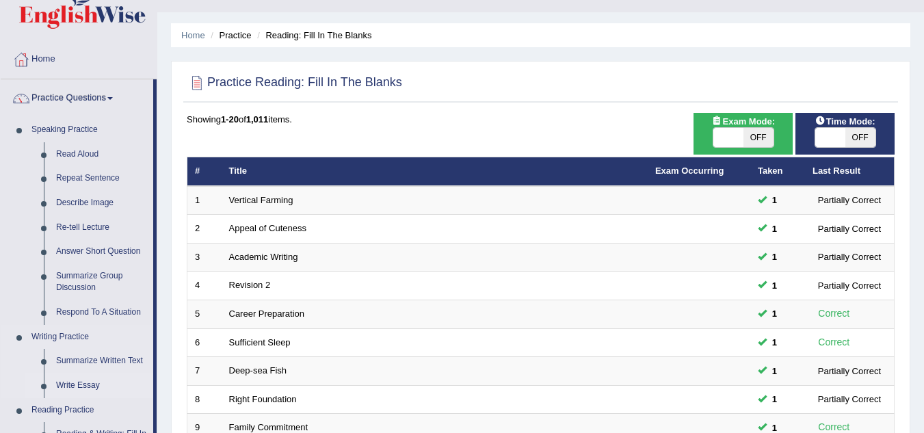
click at [85, 384] on link "Write Essay" at bounding box center [101, 385] width 103 height 25
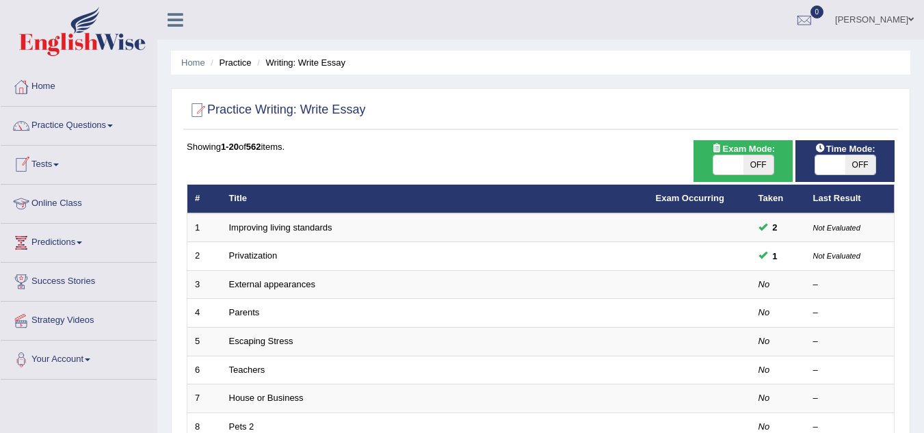
click at [59, 167] on link "Tests" at bounding box center [79, 163] width 156 height 34
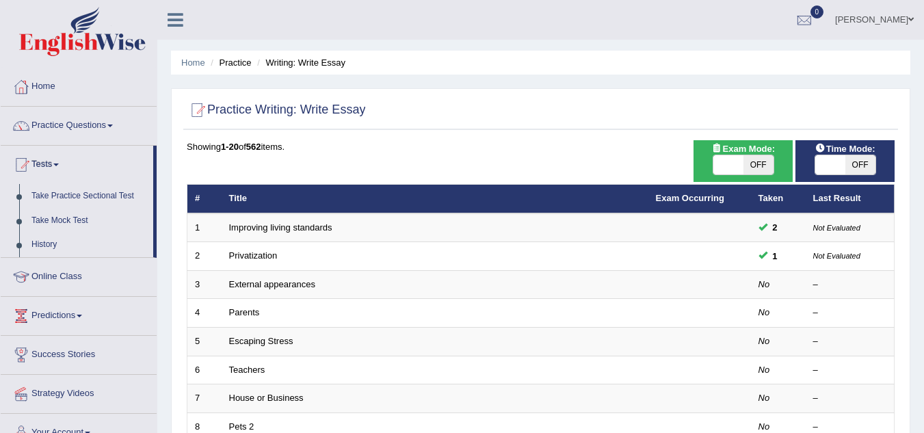
scroll to position [378, 0]
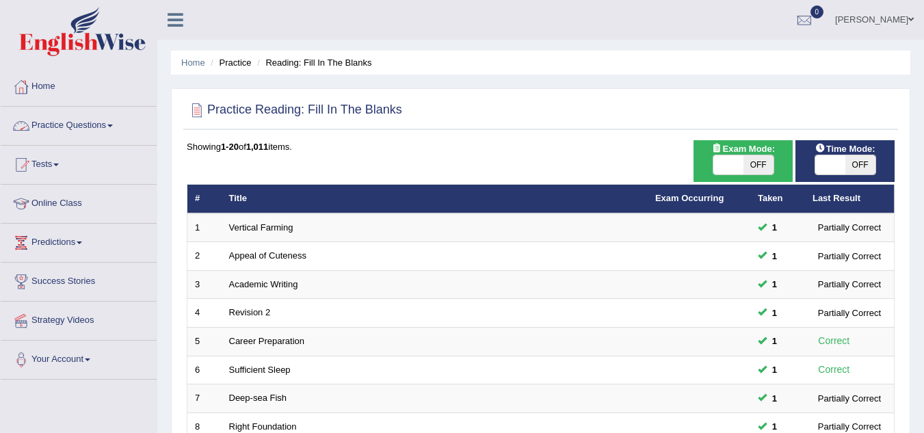
click at [106, 122] on link "Practice Questions" at bounding box center [79, 124] width 156 height 34
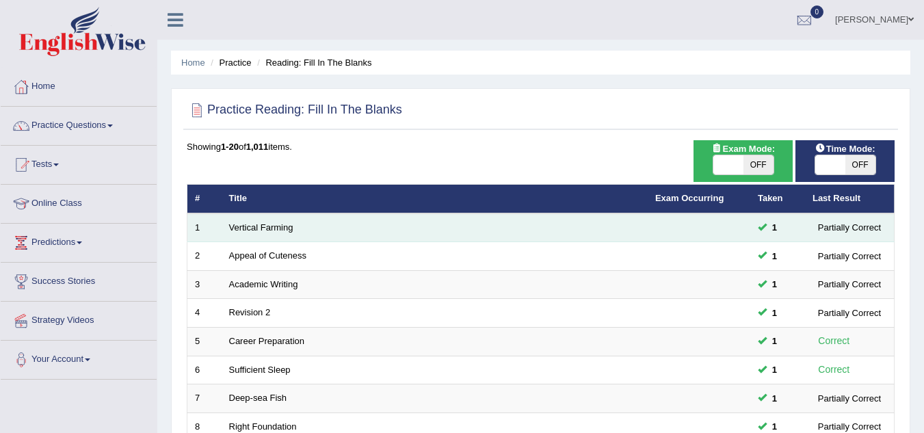
click at [632, 228] on td "Vertical Farming" at bounding box center [434, 227] width 426 height 29
